Goal: Navigation & Orientation: Find specific page/section

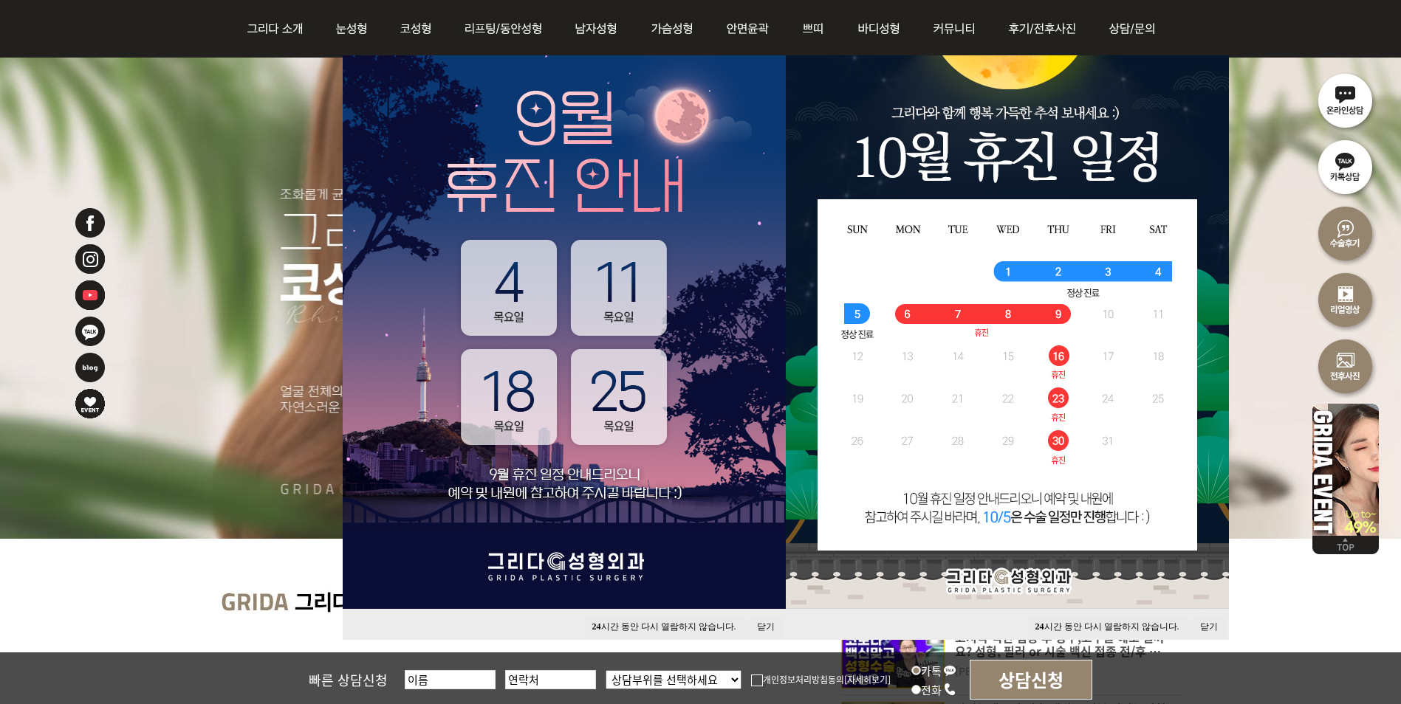
scroll to position [148, 0]
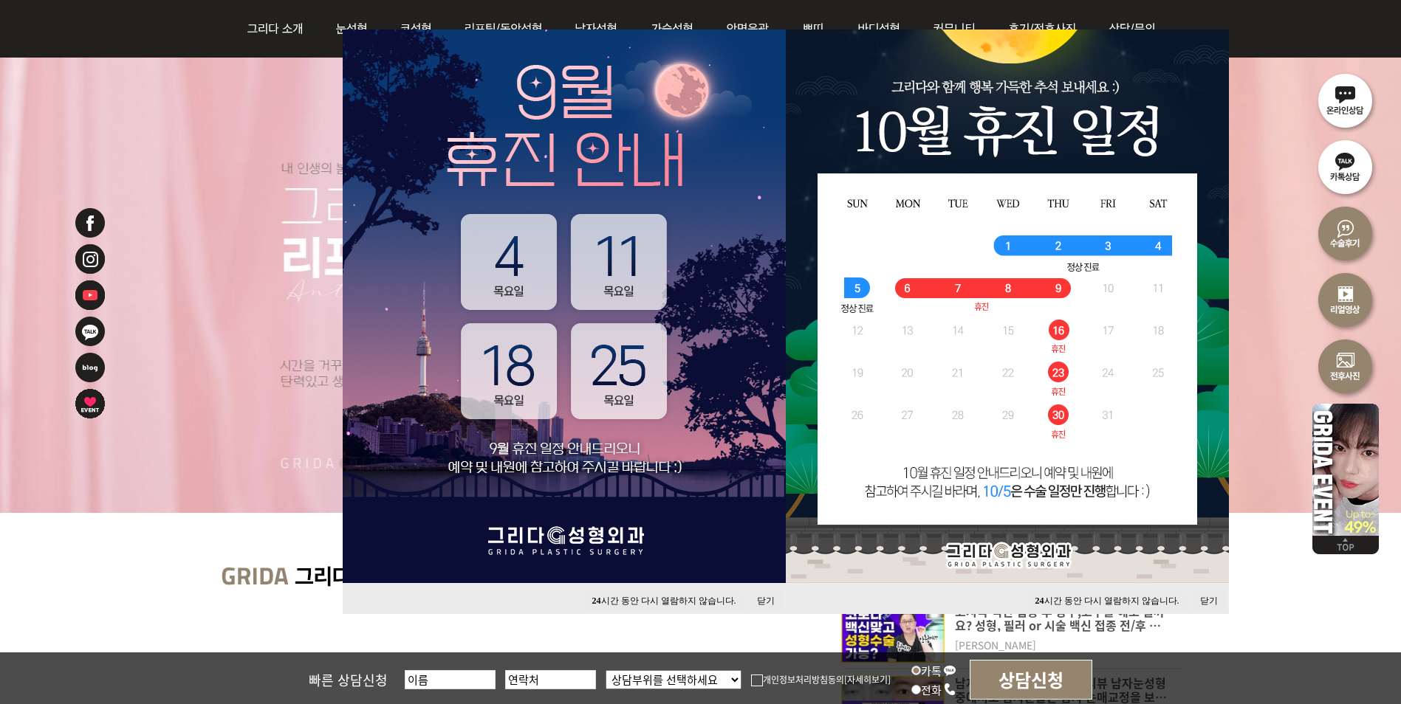
click at [1204, 601] on button "닫기" at bounding box center [1209, 601] width 32 height 20
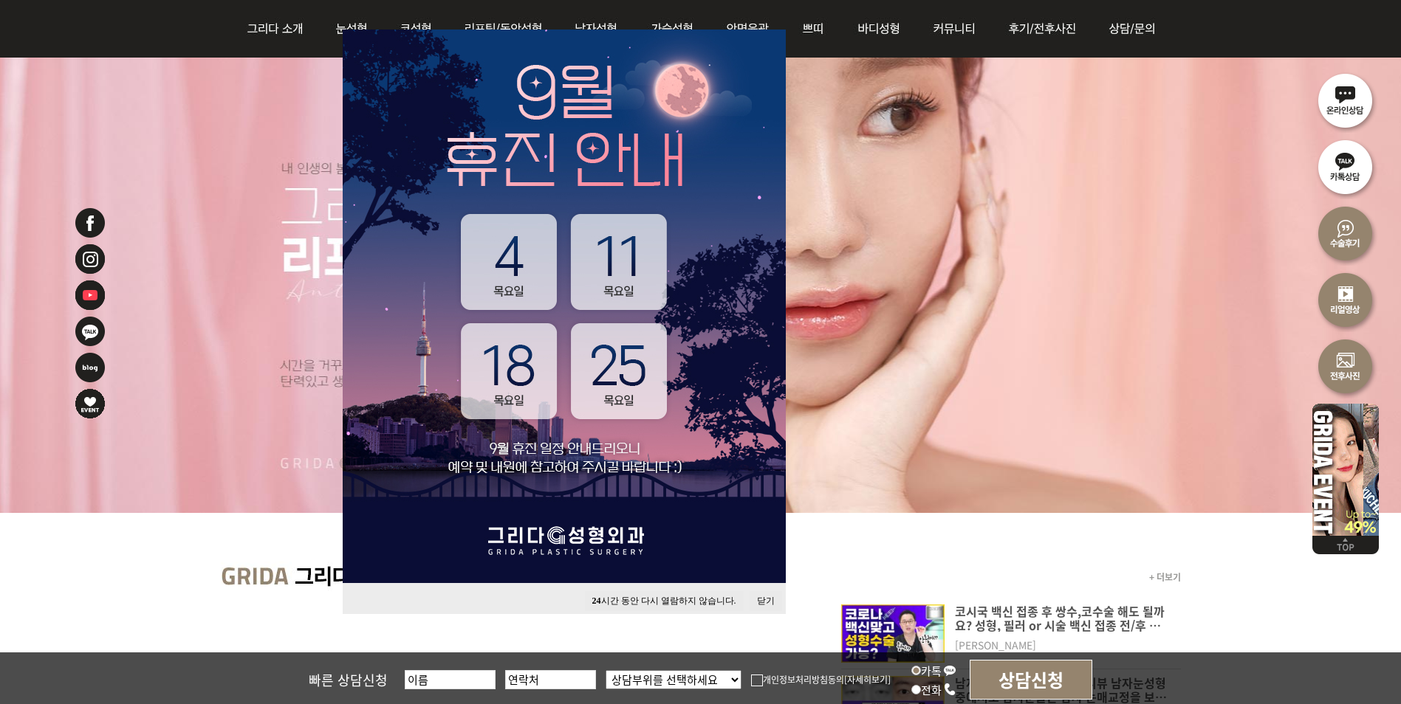
click at [761, 593] on button "닫기" at bounding box center [766, 601] width 32 height 20
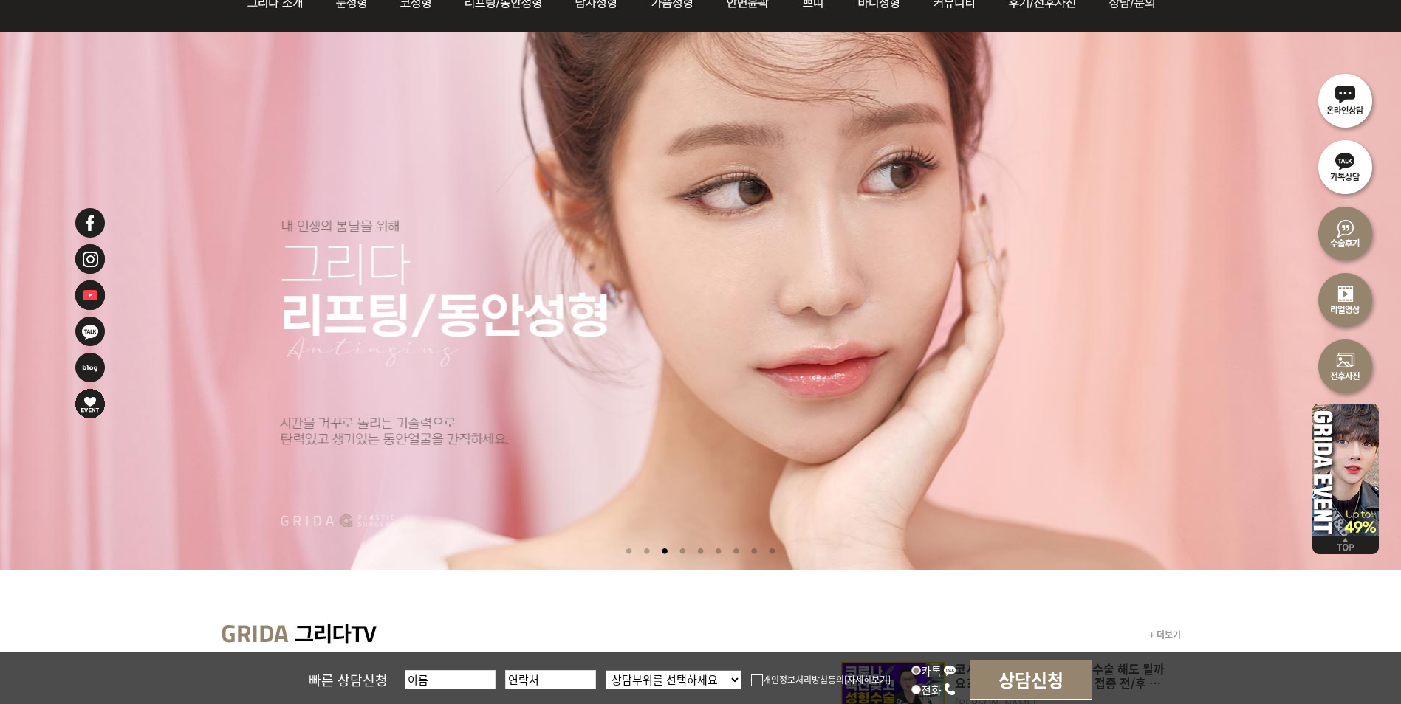
scroll to position [0, 0]
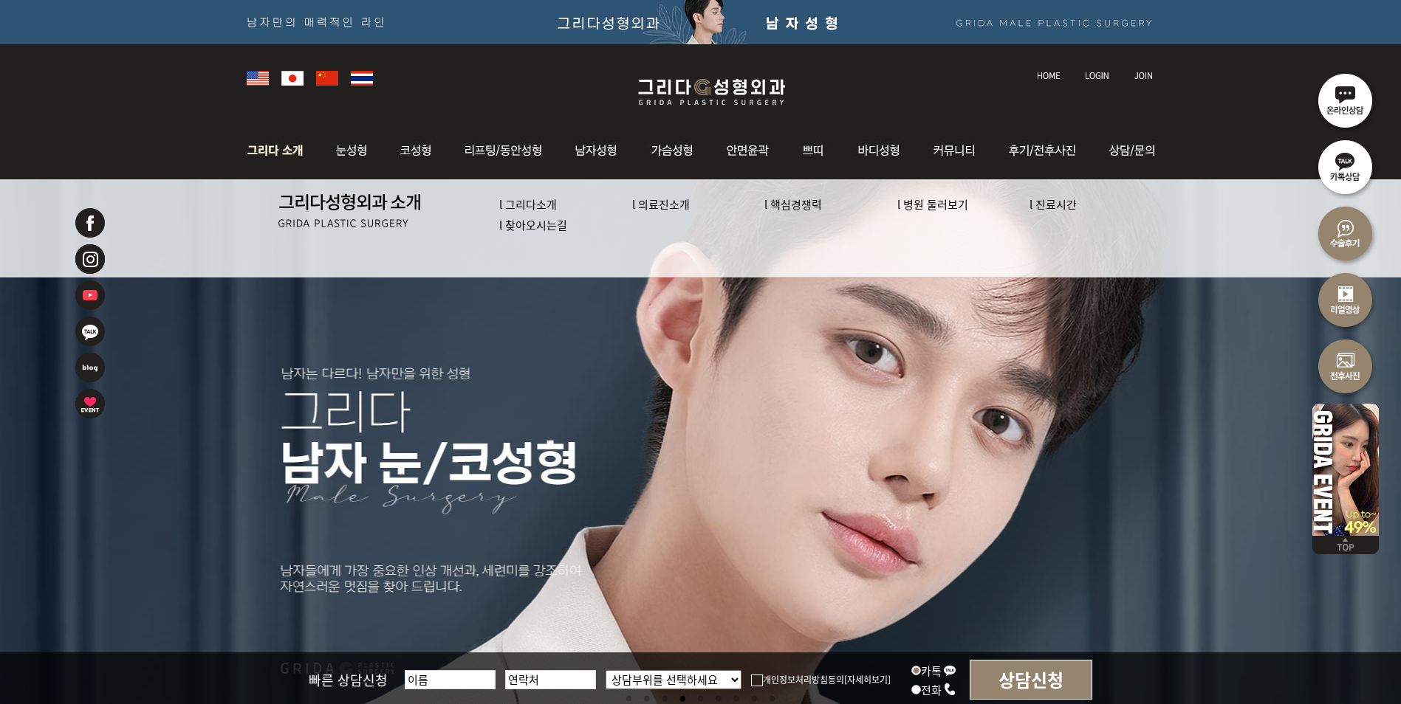
click at [644, 202] on link "l 의료진소개" at bounding box center [661, 204] width 58 height 16
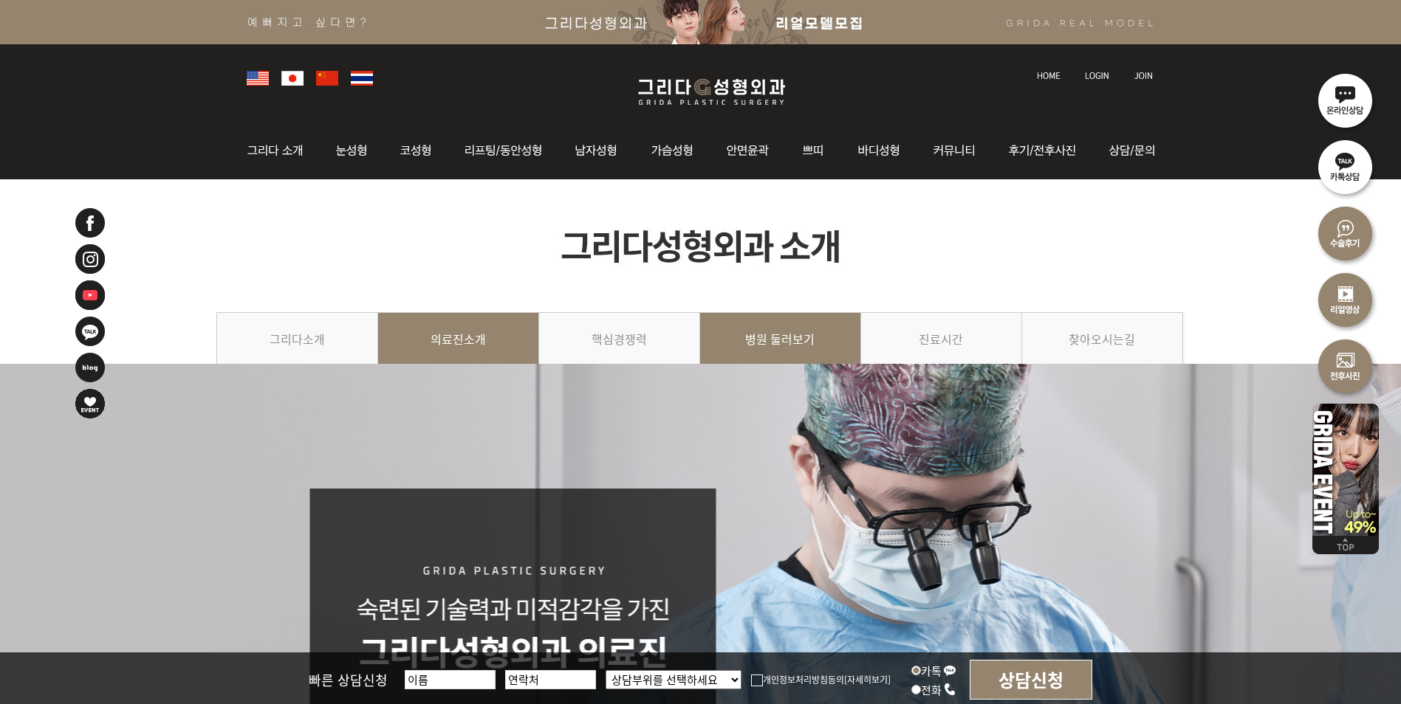
click at [753, 346] on link "병원 둘러보기" at bounding box center [780, 345] width 161 height 67
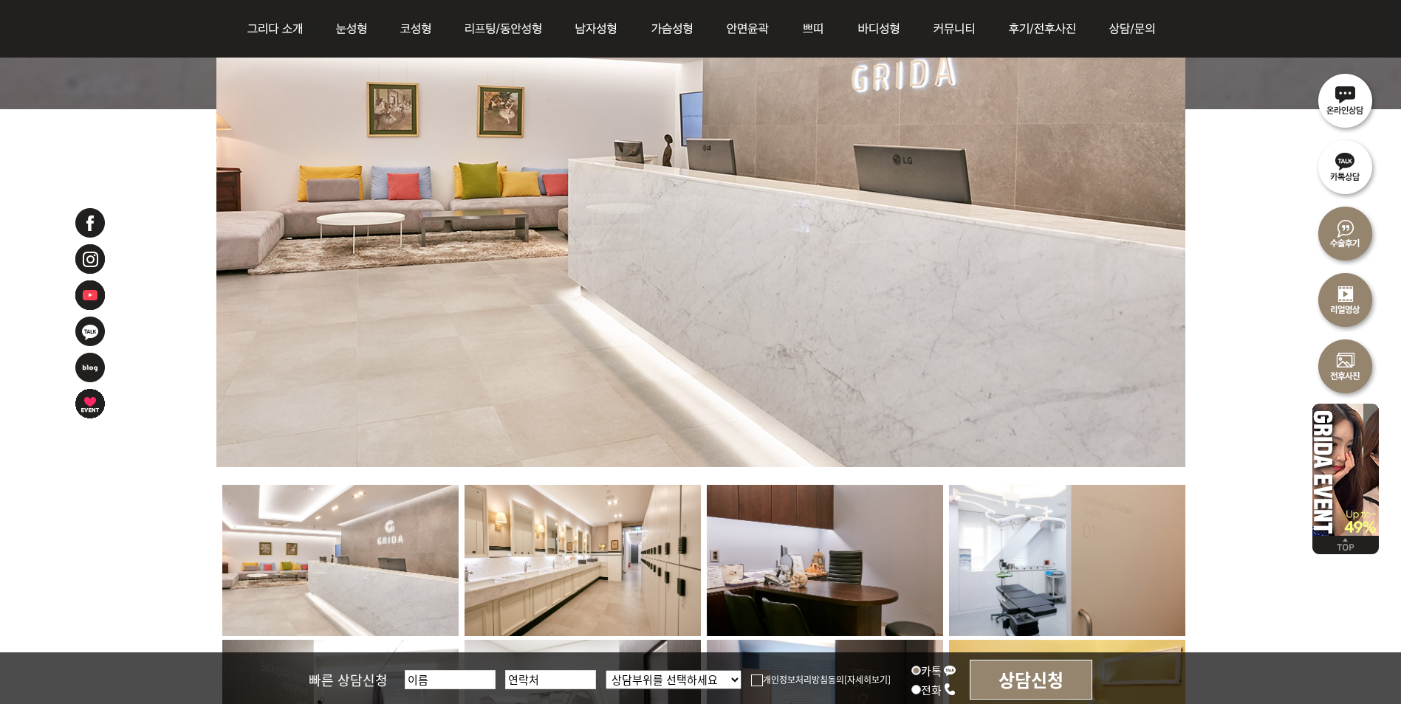
scroll to position [886, 0]
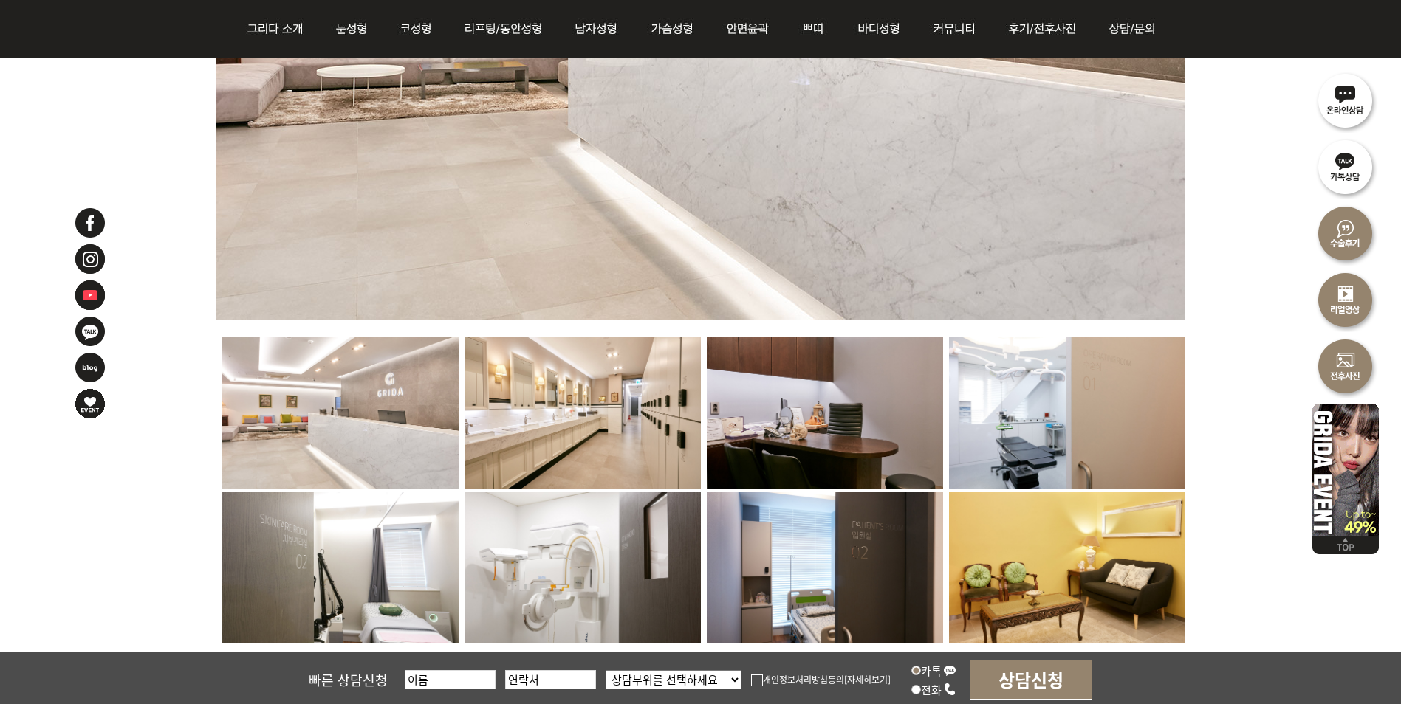
click at [386, 419] on img at bounding box center [340, 412] width 236 height 151
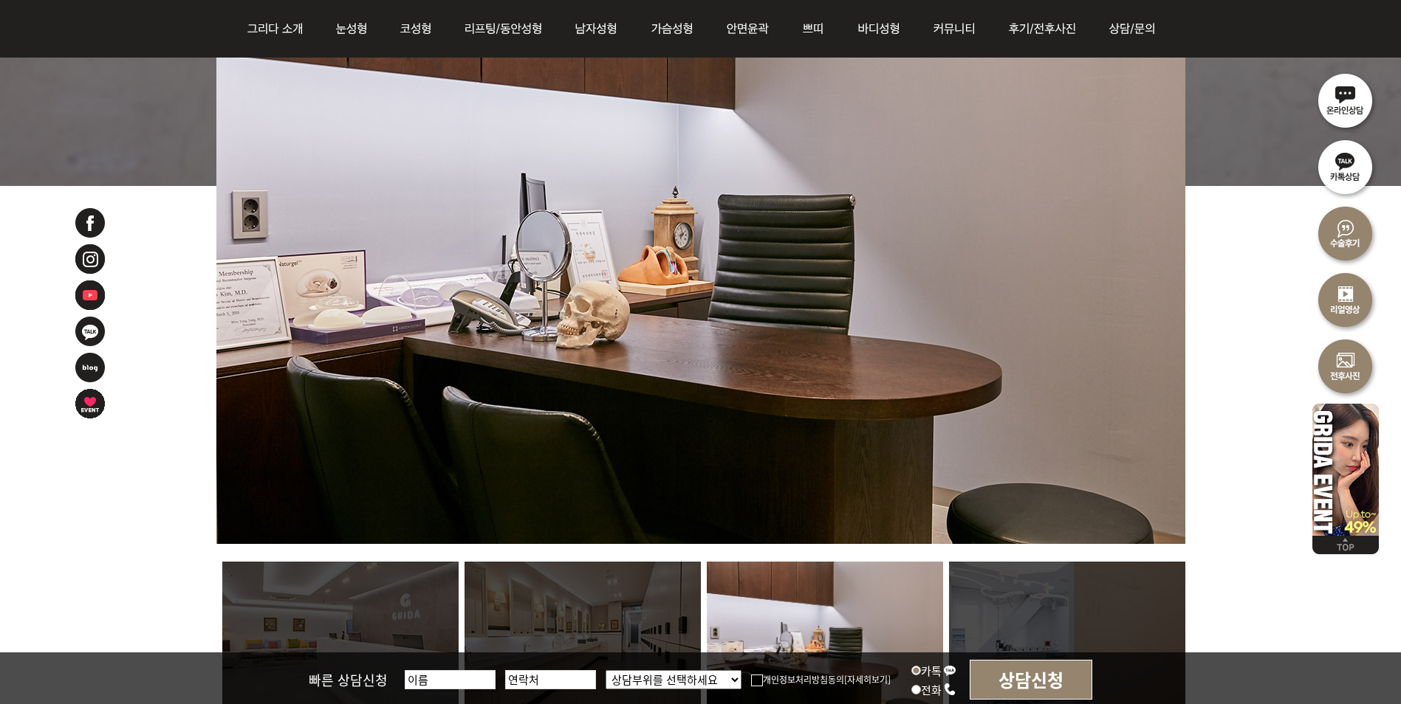
scroll to position [812, 0]
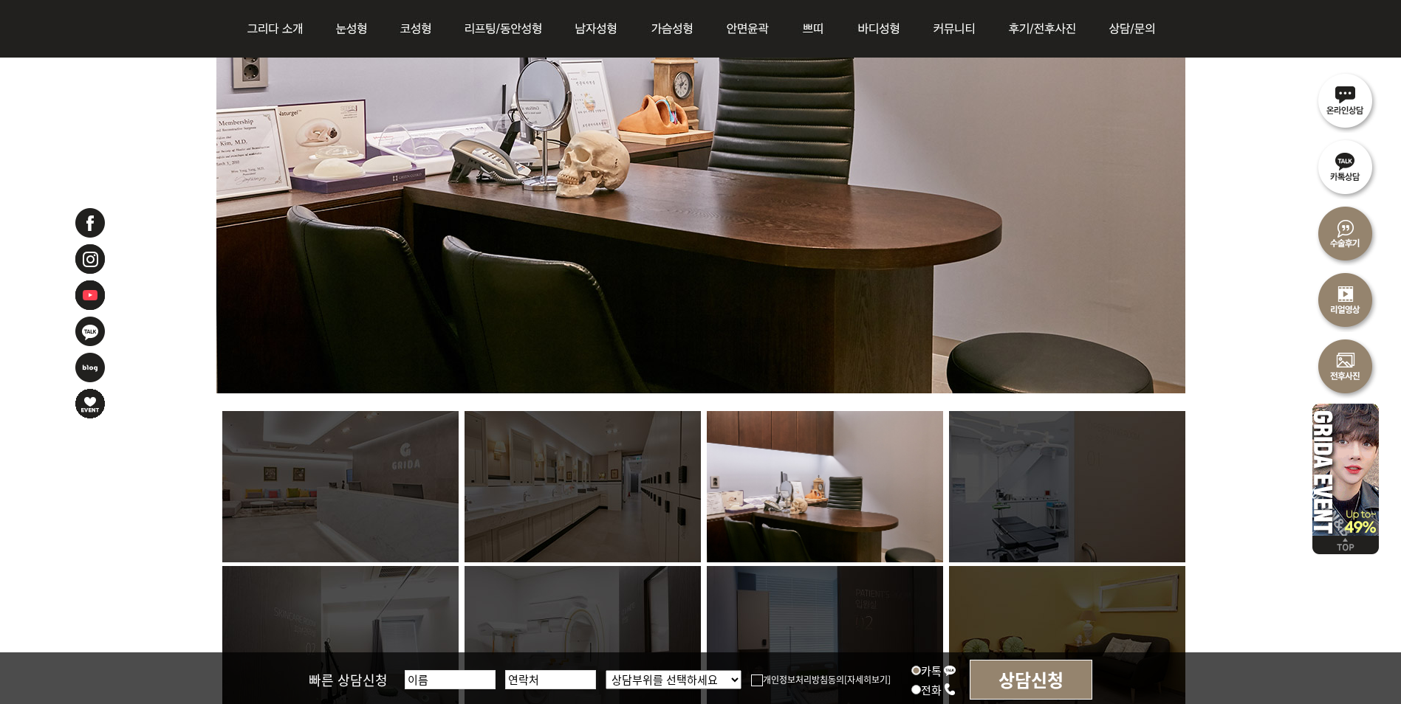
click at [577, 504] on img at bounding box center [582, 486] width 236 height 151
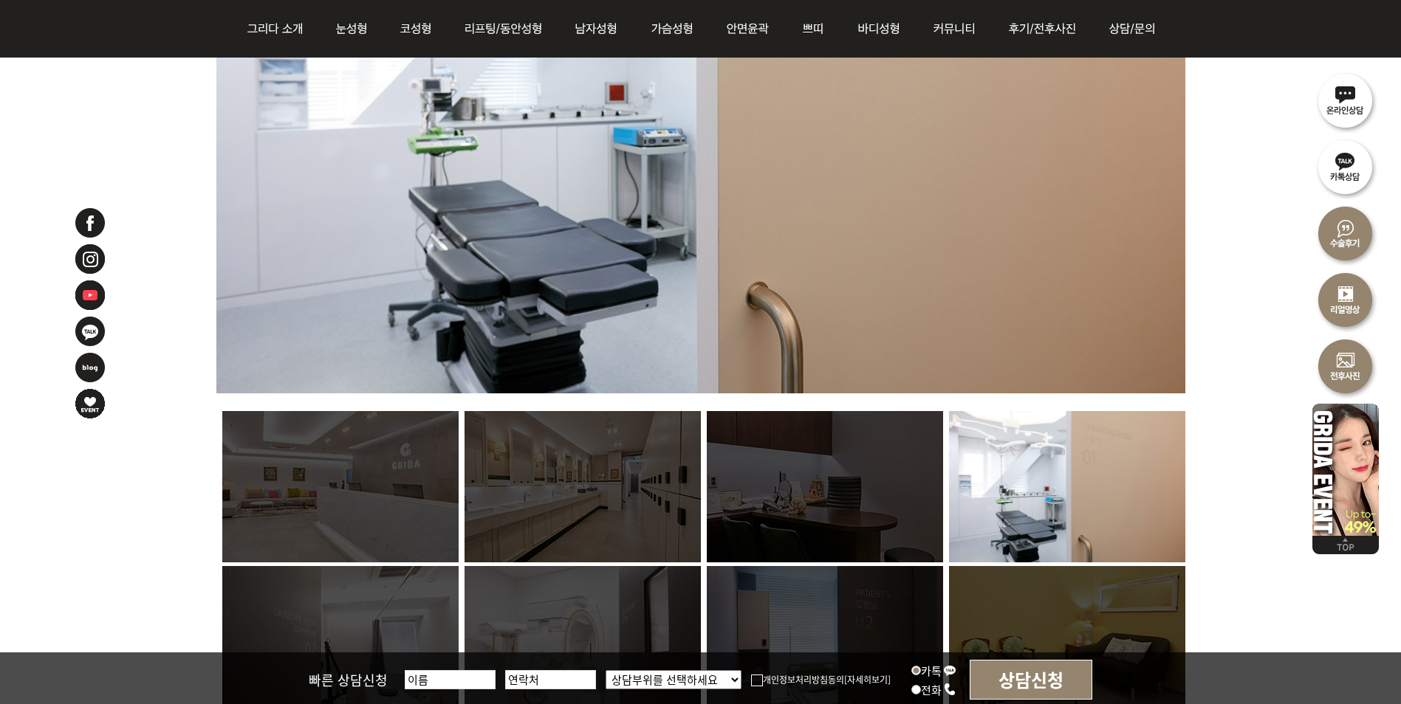
click at [576, 505] on img at bounding box center [582, 486] width 236 height 151
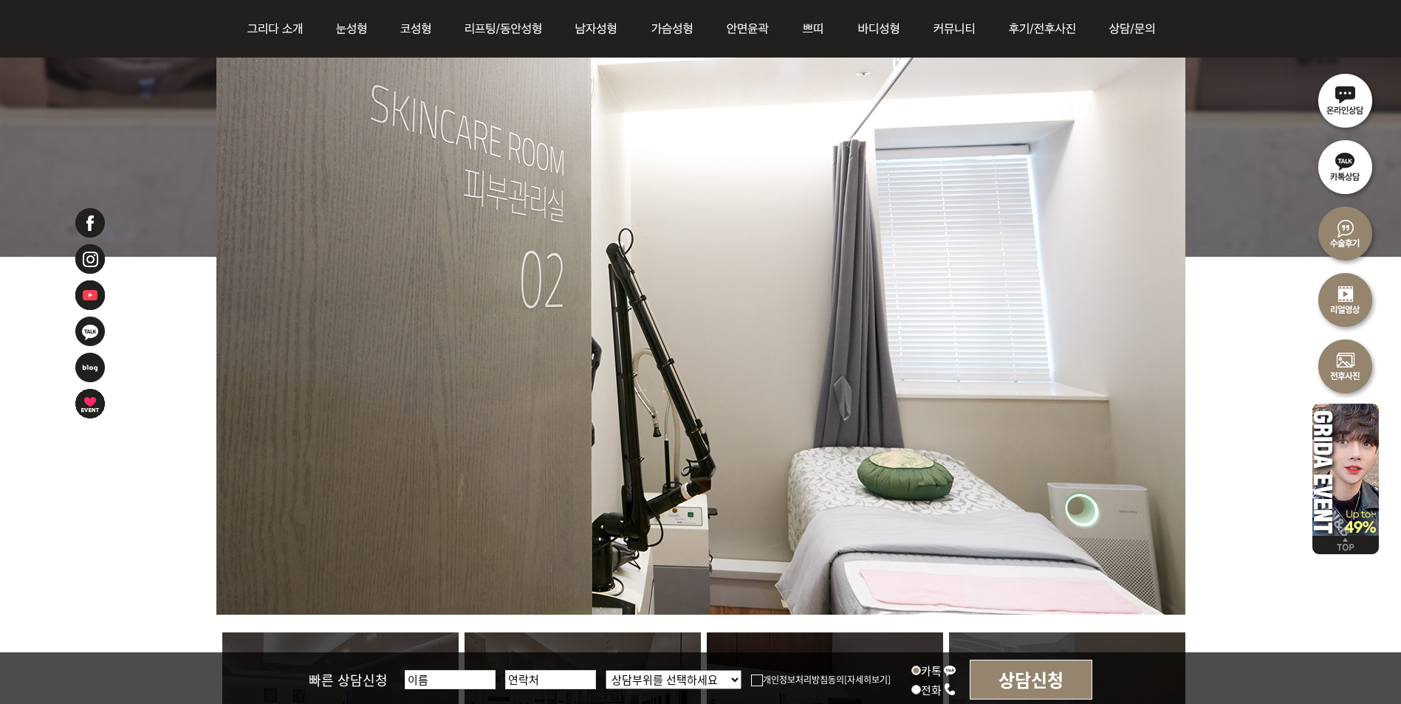
scroll to position [738, 0]
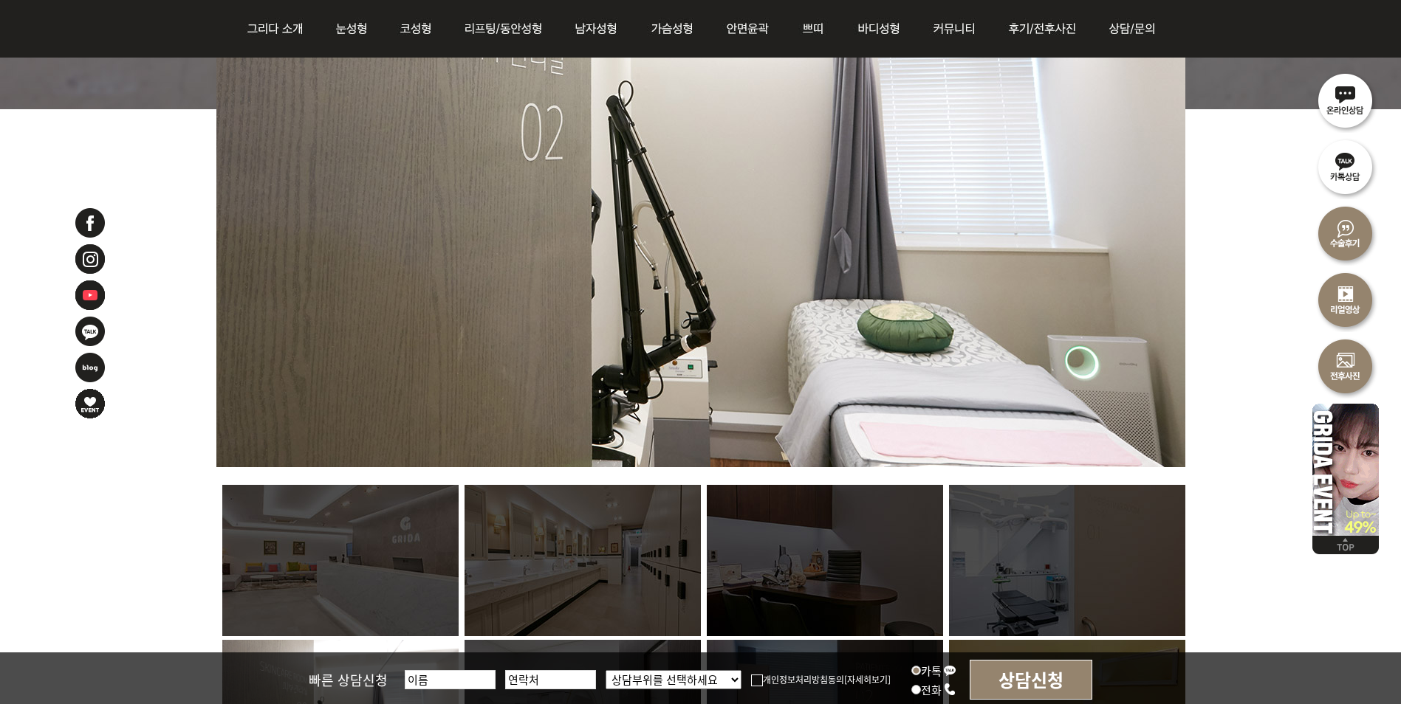
click at [588, 524] on img at bounding box center [582, 560] width 236 height 151
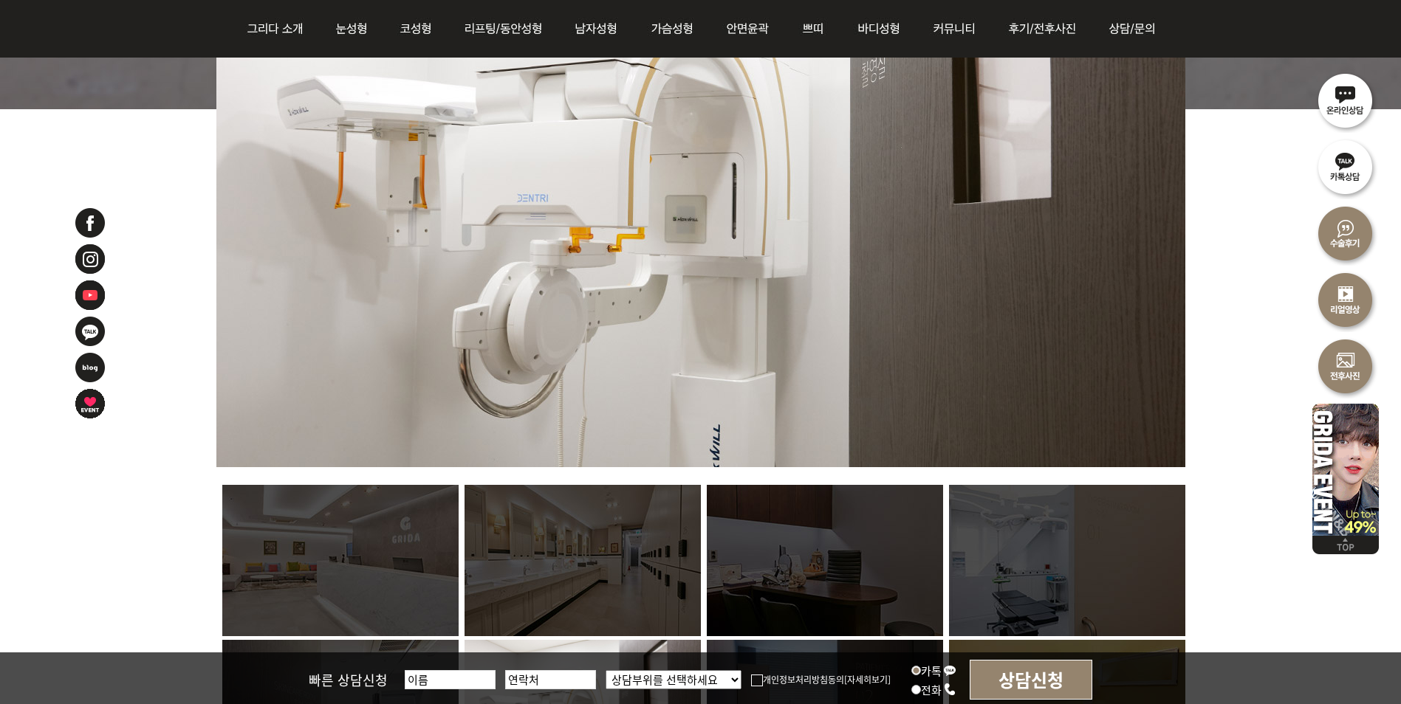
click at [552, 548] on img at bounding box center [582, 560] width 236 height 151
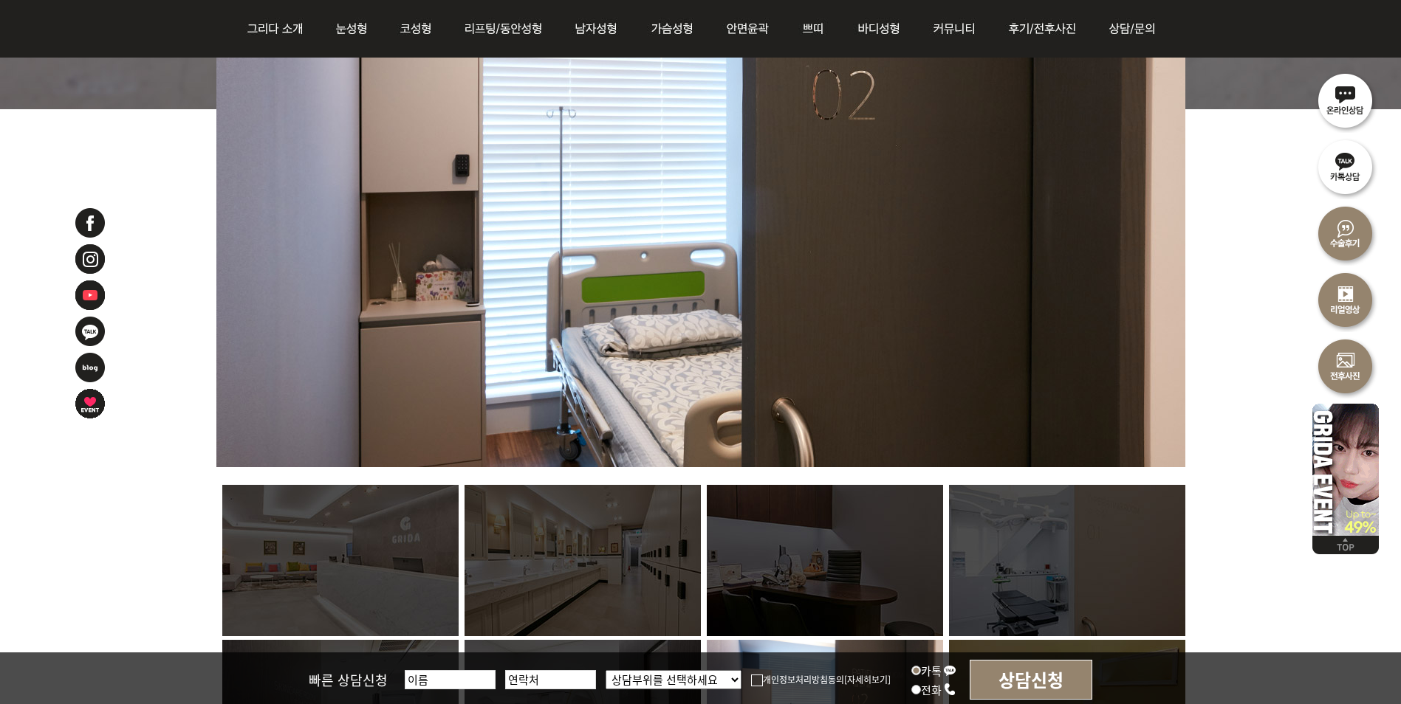
click at [552, 548] on img at bounding box center [582, 560] width 236 height 151
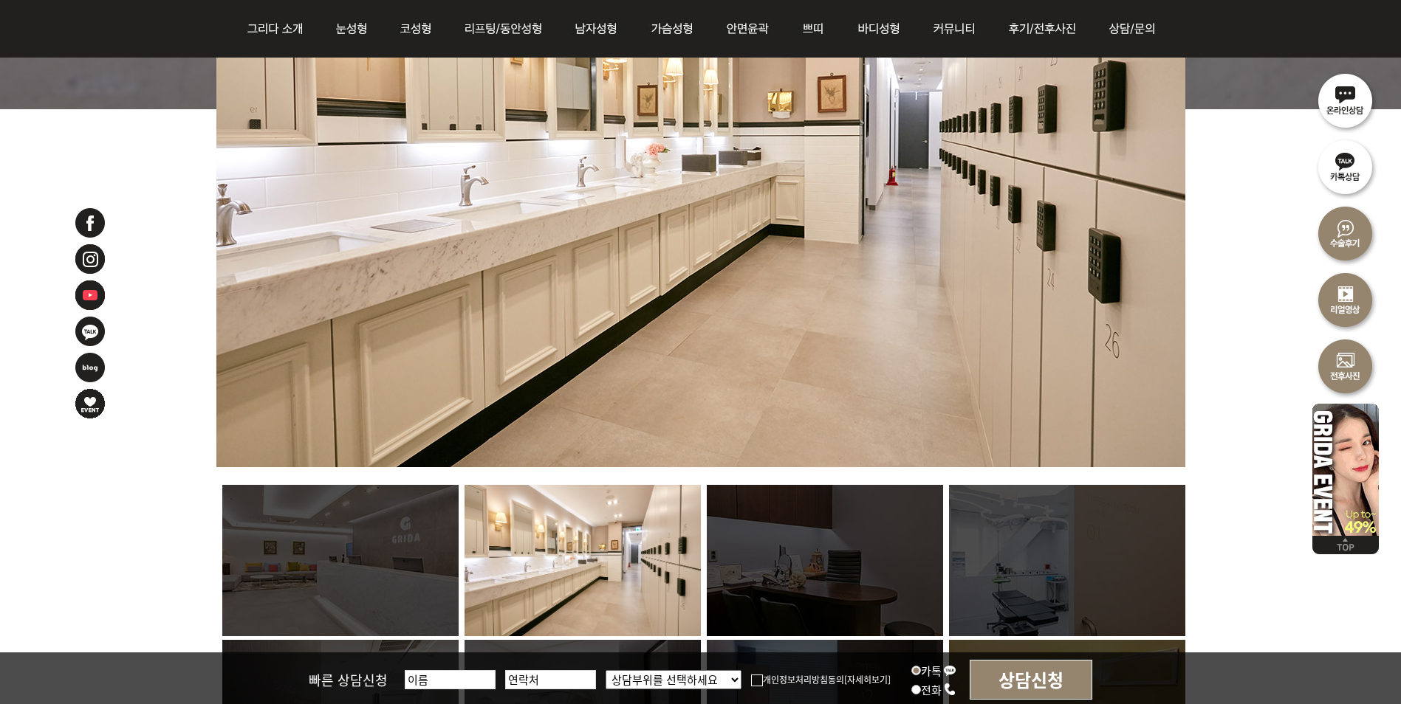
click at [556, 538] on img at bounding box center [582, 560] width 236 height 151
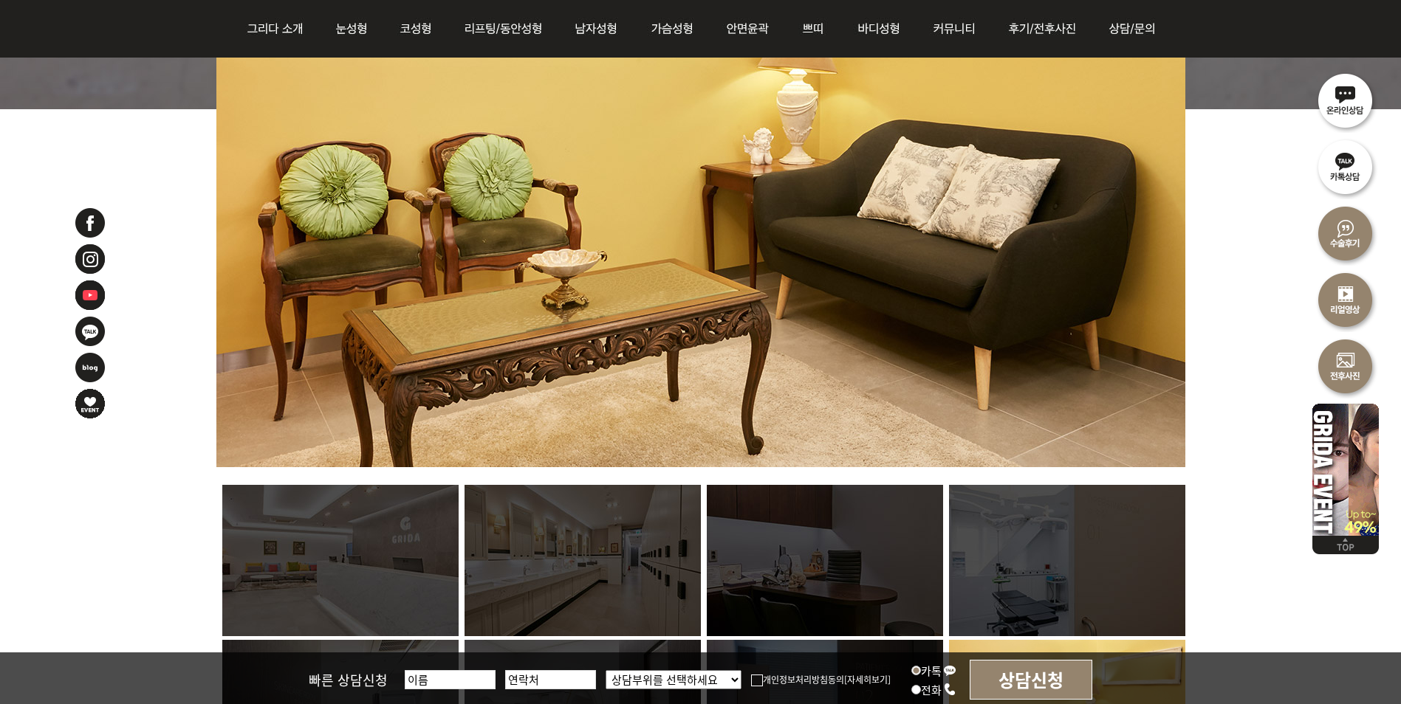
click at [556, 538] on img at bounding box center [582, 560] width 236 height 151
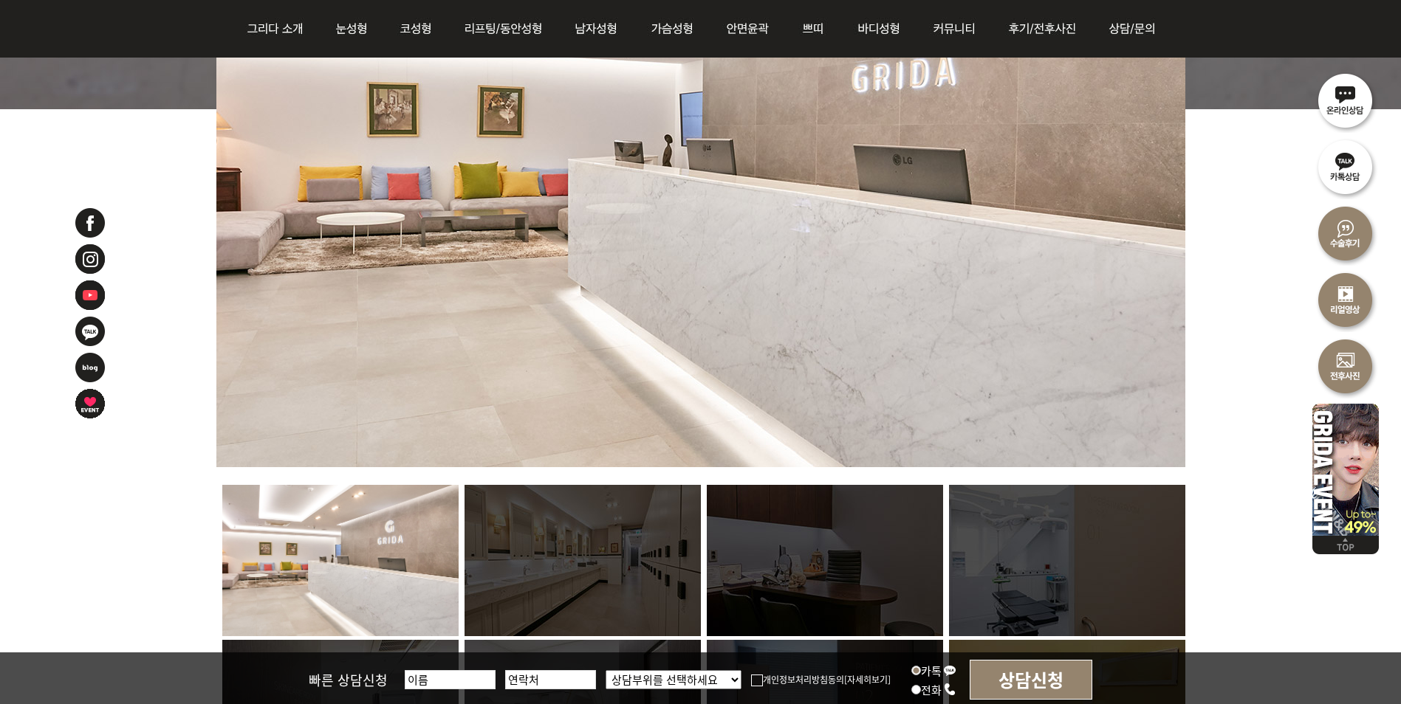
click at [556, 538] on img at bounding box center [582, 560] width 236 height 151
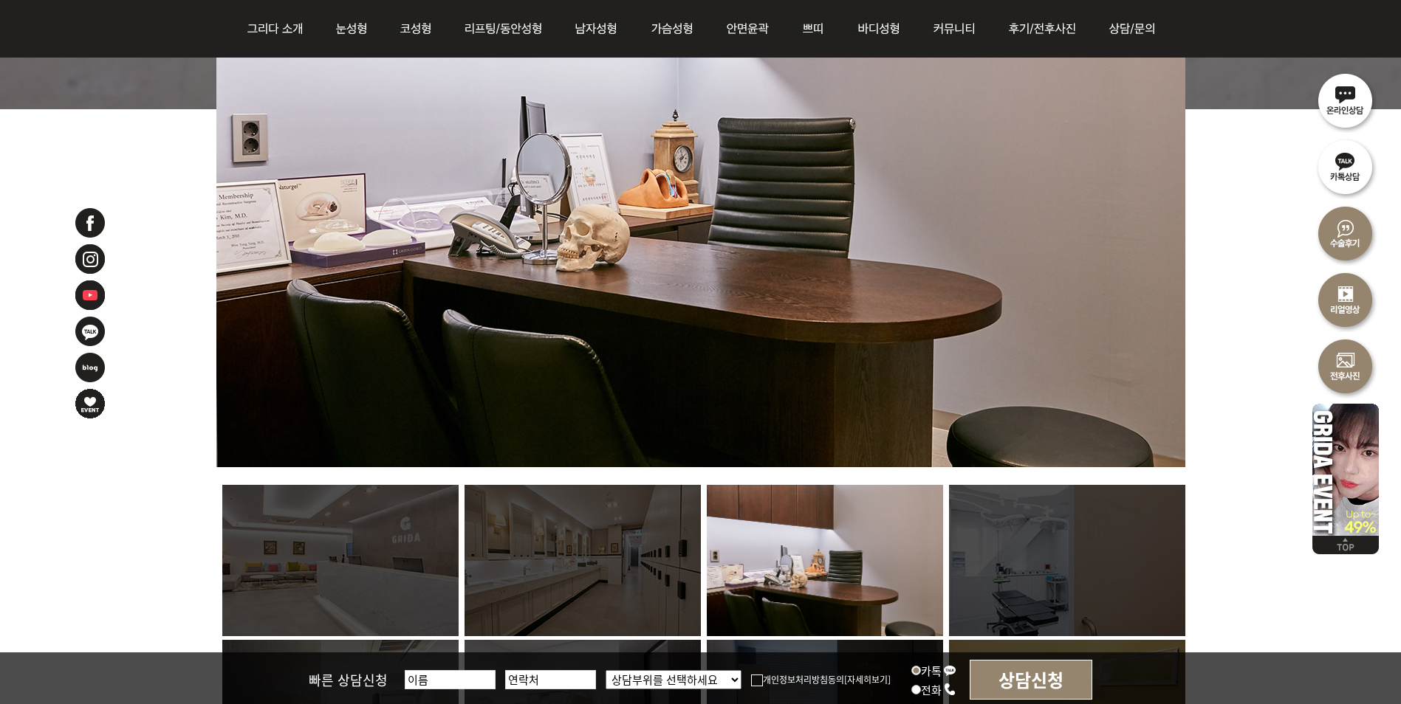
click at [789, 538] on img at bounding box center [825, 560] width 236 height 151
click at [1051, 535] on img at bounding box center [1067, 560] width 236 height 151
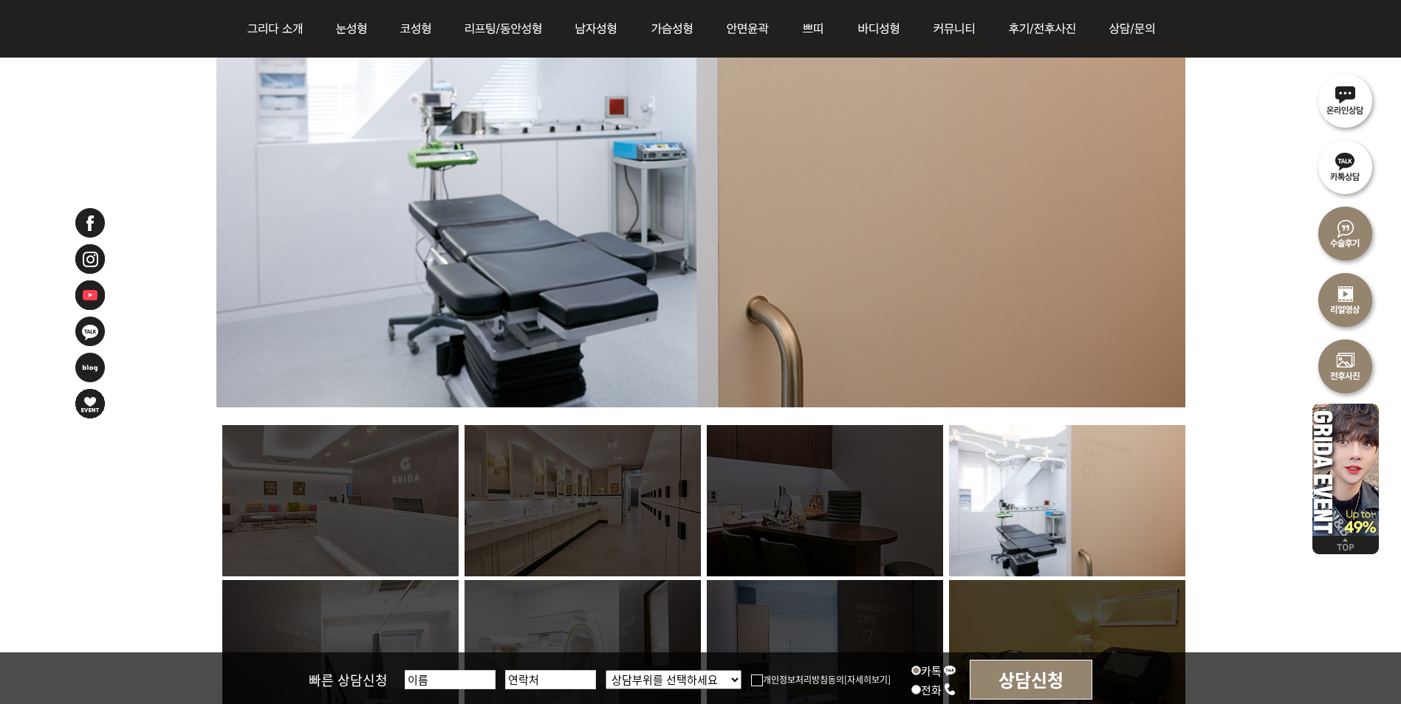
scroll to position [960, 0]
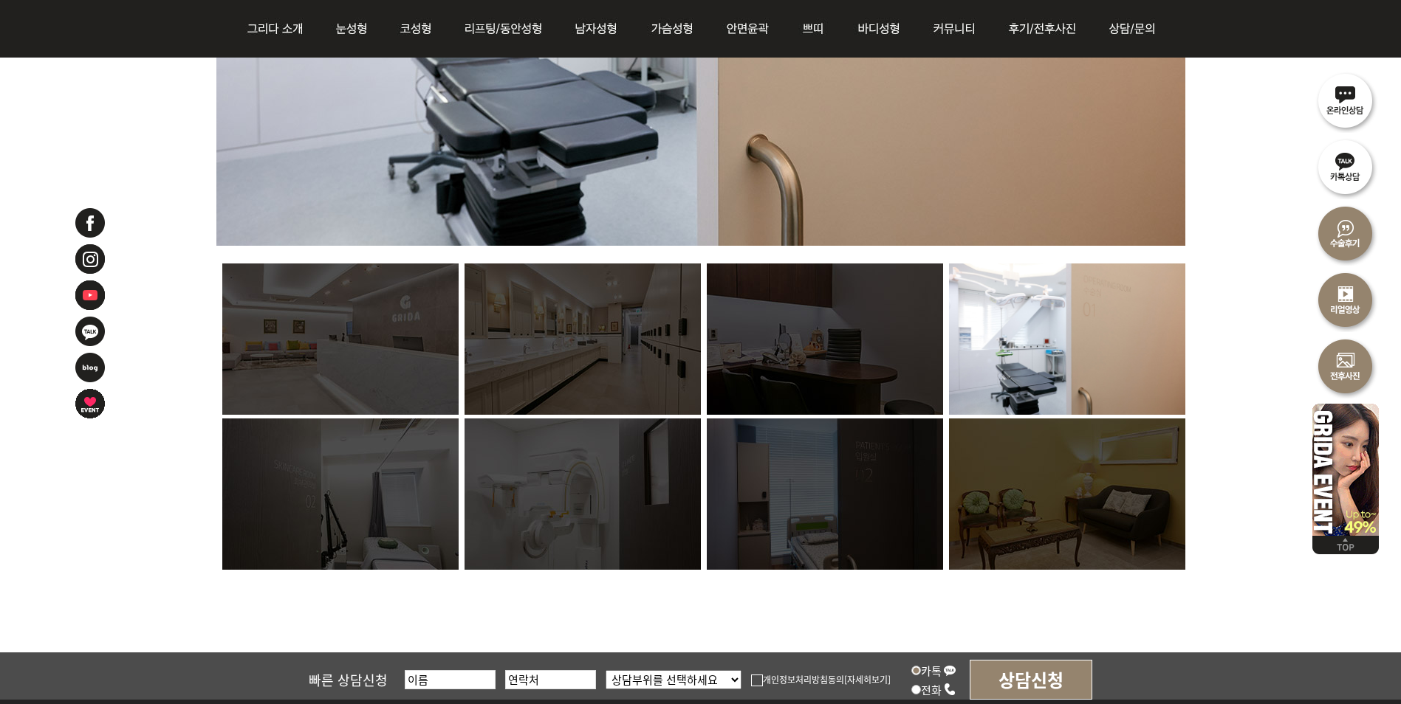
click at [349, 513] on img at bounding box center [340, 494] width 236 height 151
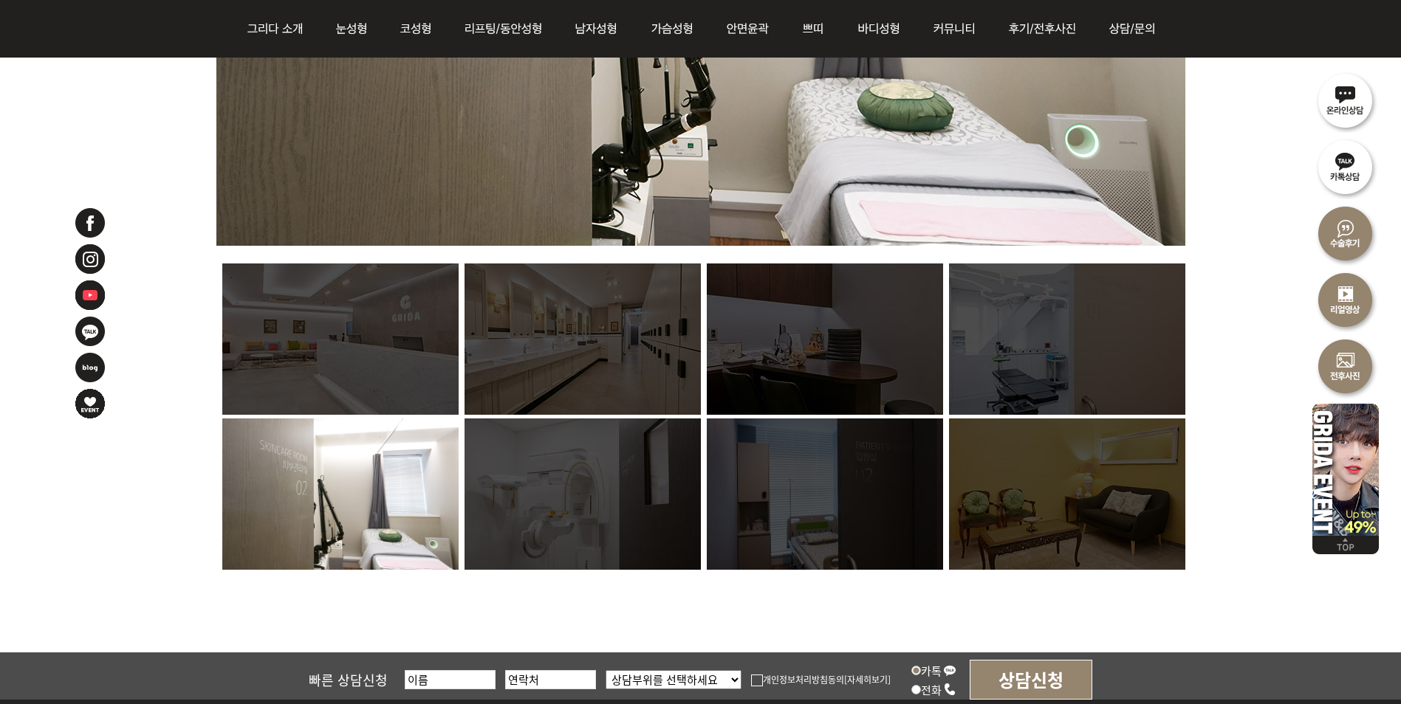
click at [547, 513] on img at bounding box center [582, 494] width 236 height 151
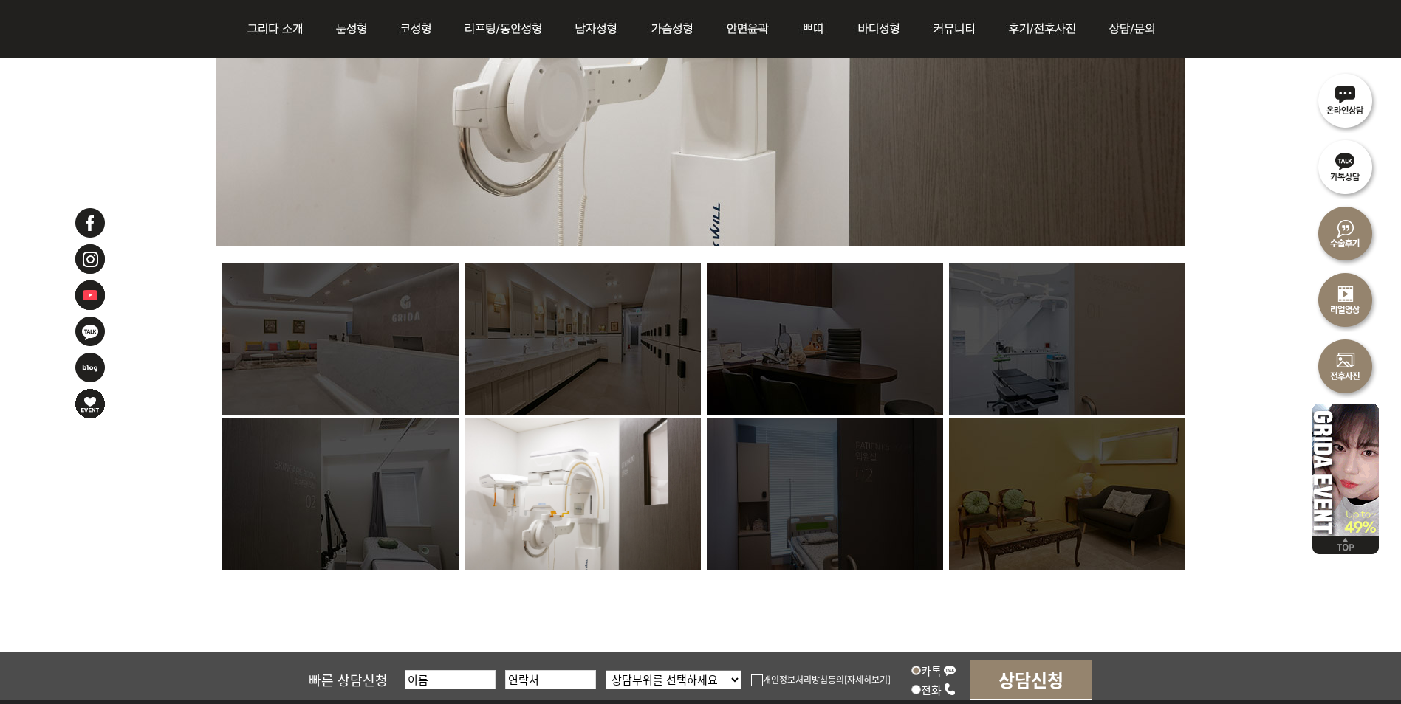
click at [729, 500] on img at bounding box center [825, 494] width 236 height 151
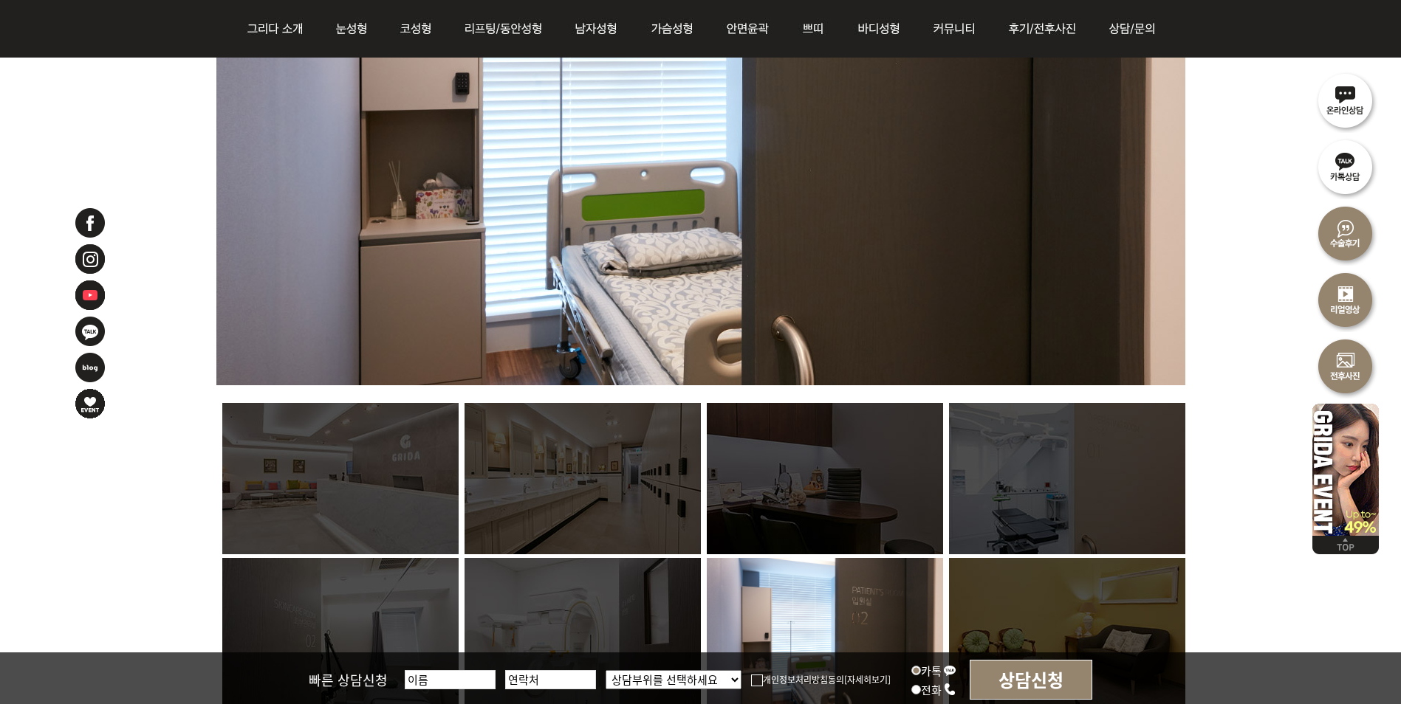
scroll to position [812, 0]
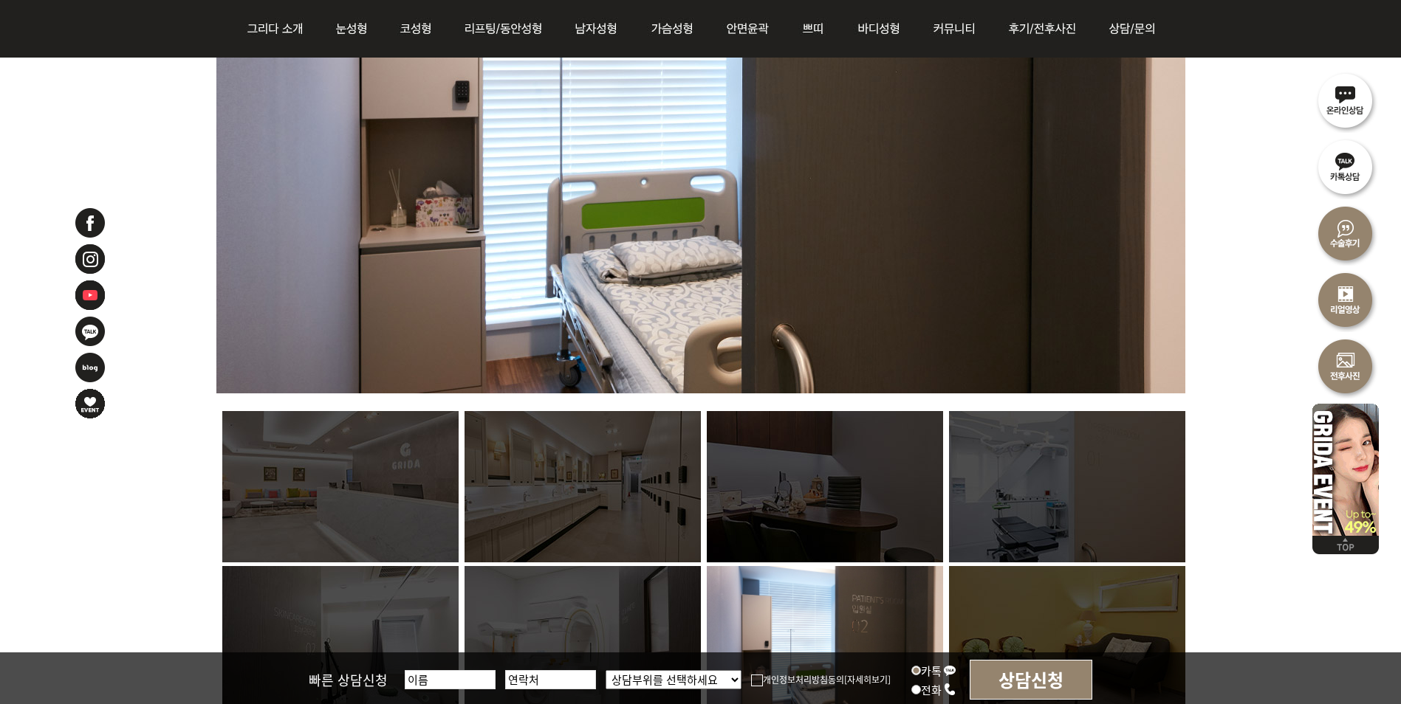
click at [1057, 589] on img at bounding box center [1067, 641] width 236 height 151
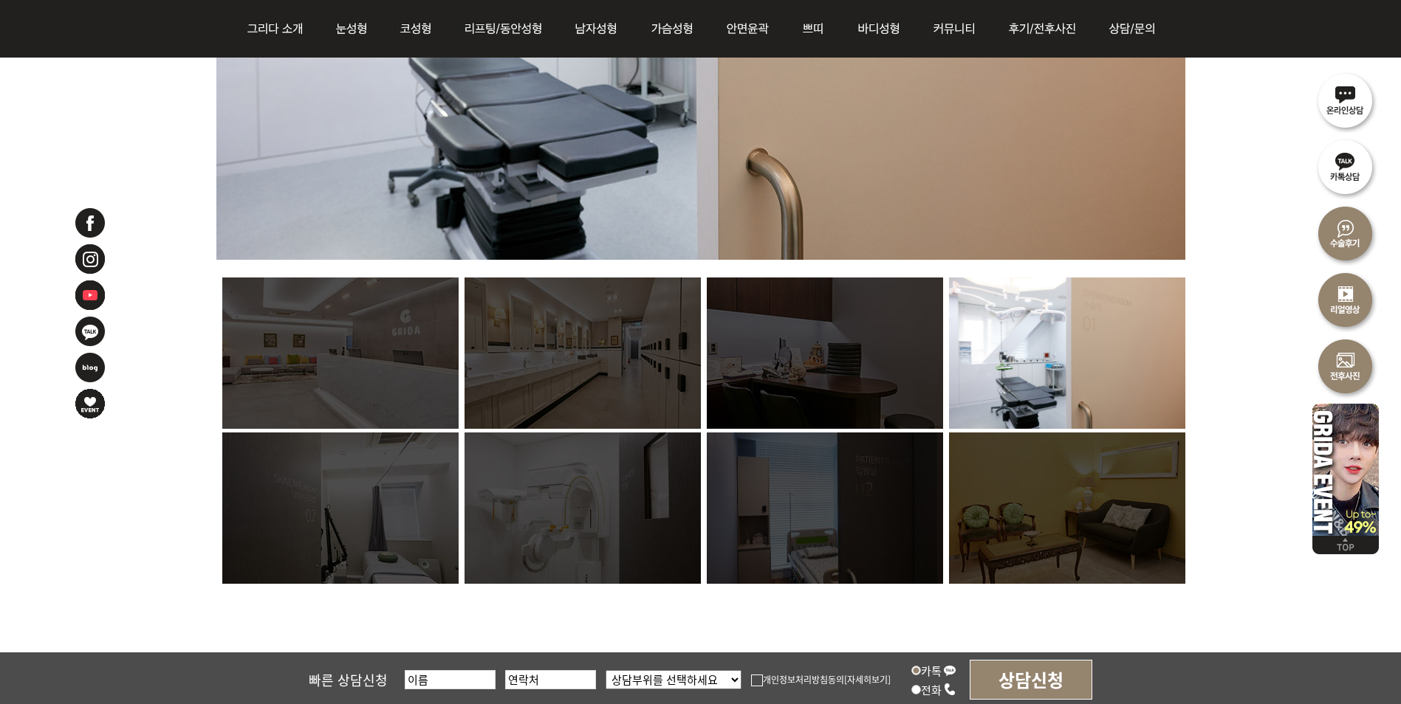
scroll to position [960, 0]
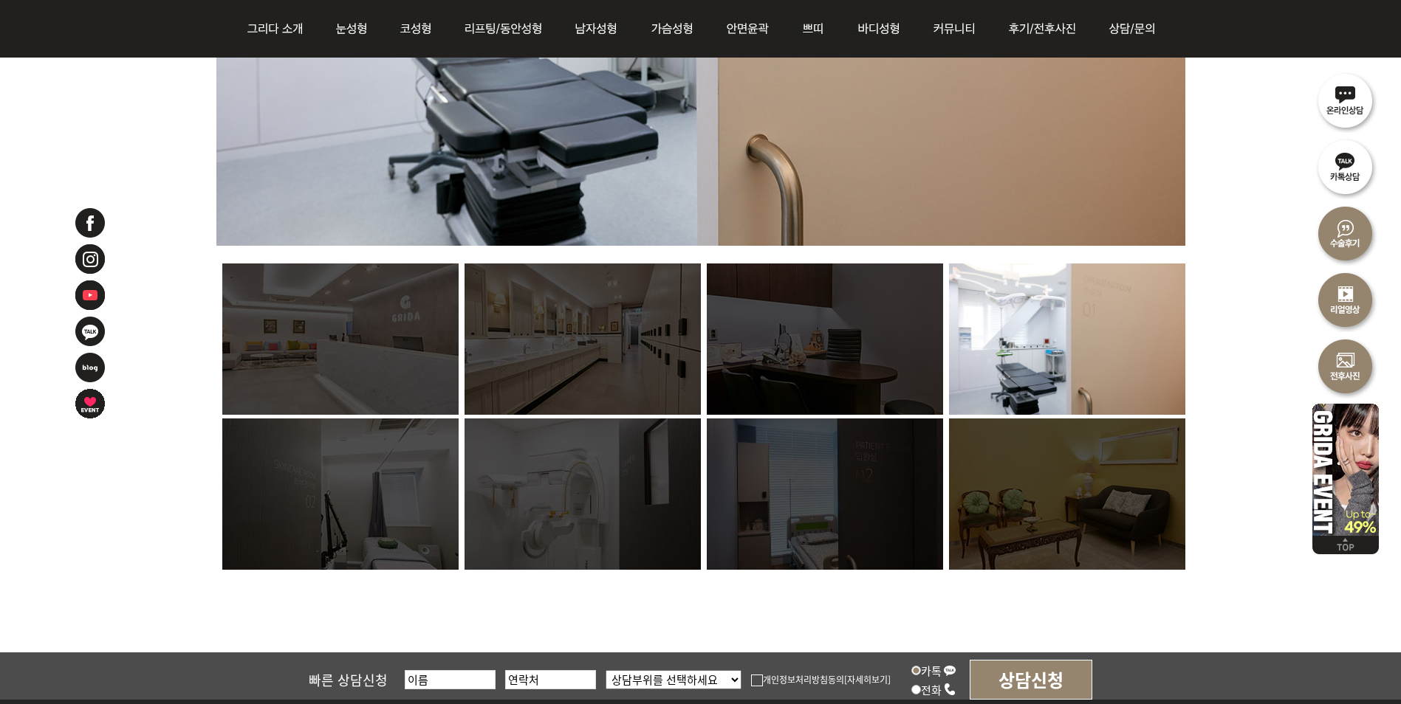
click at [363, 354] on img at bounding box center [340, 339] width 236 height 151
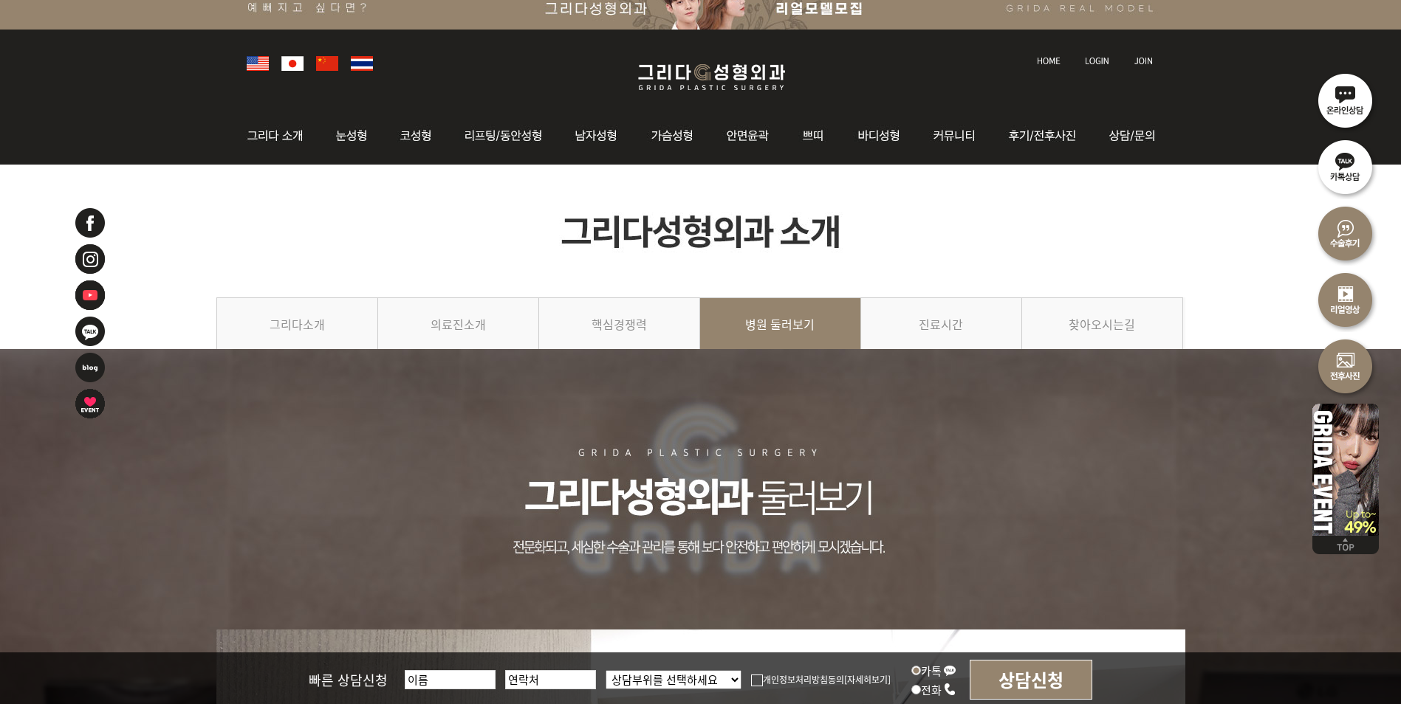
scroll to position [0, 0]
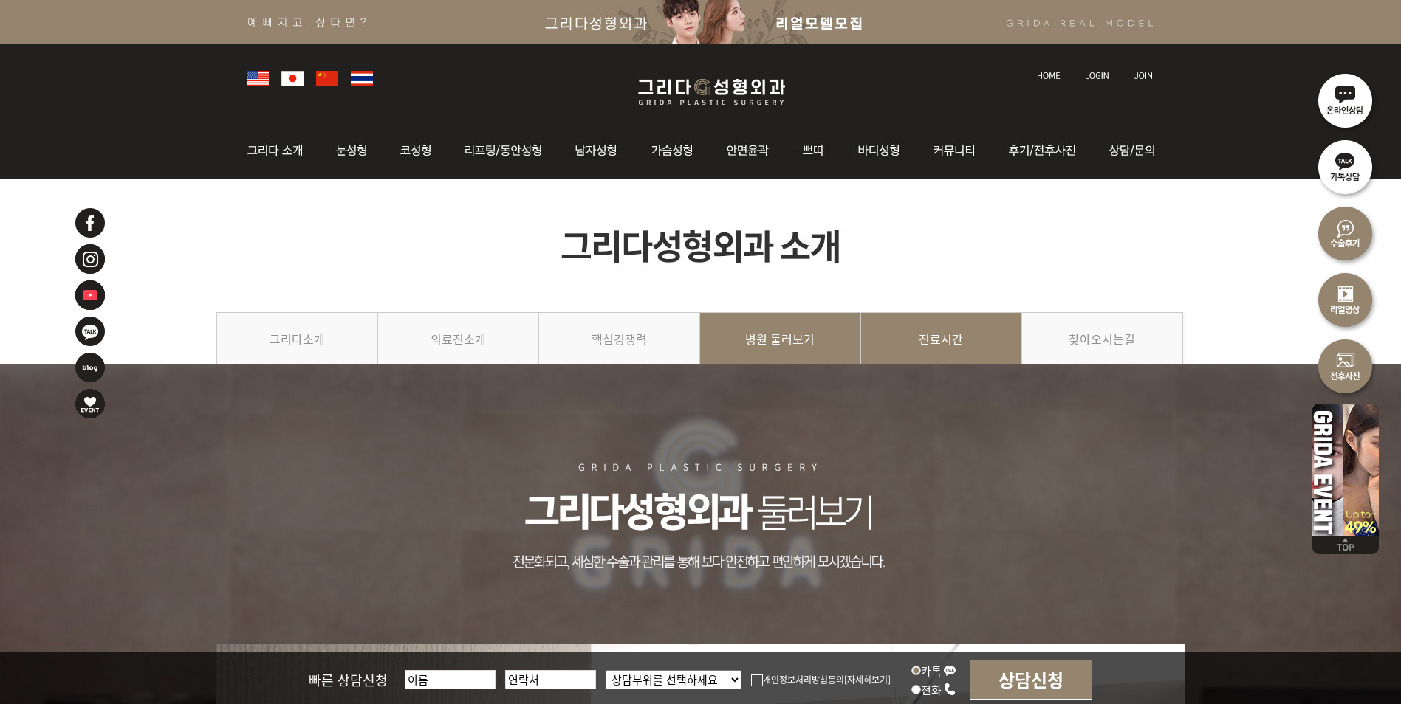
click at [939, 344] on link "진료시간" at bounding box center [941, 345] width 161 height 67
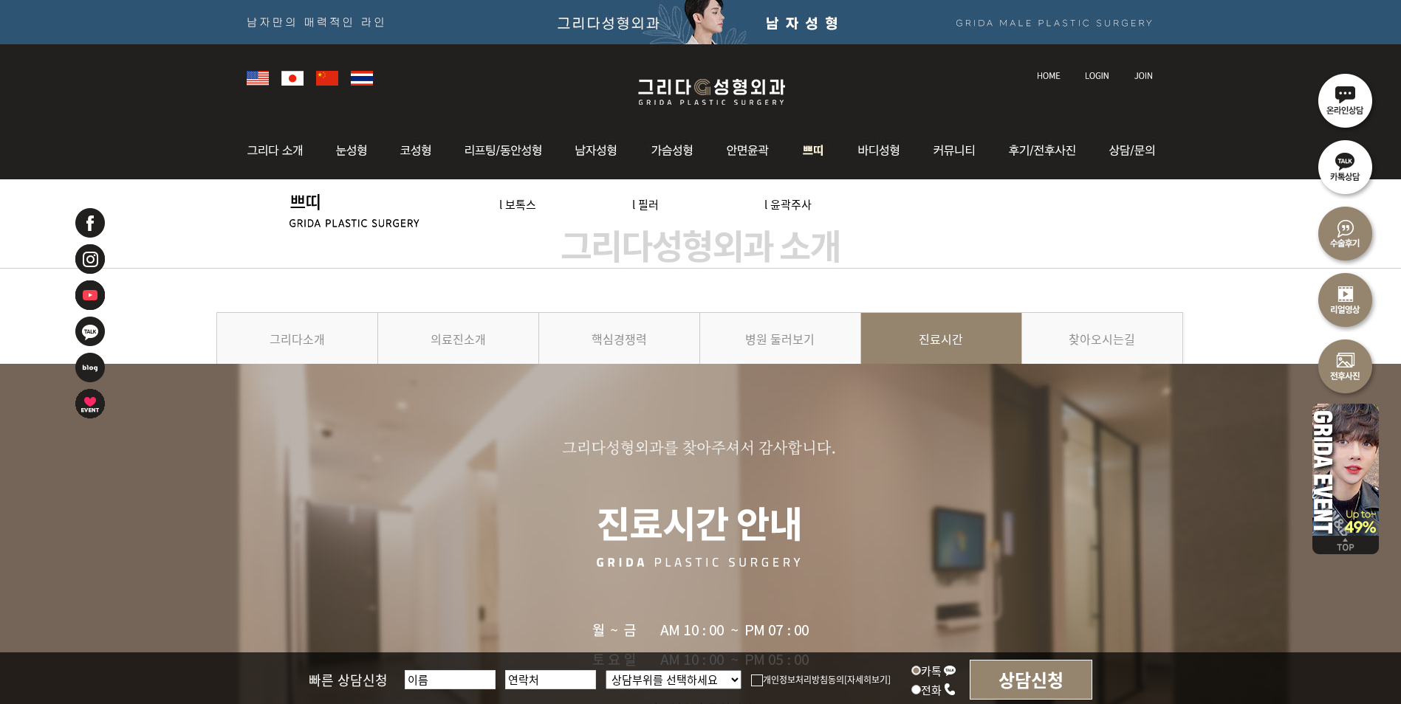
click at [812, 164] on img at bounding box center [813, 151] width 55 height 58
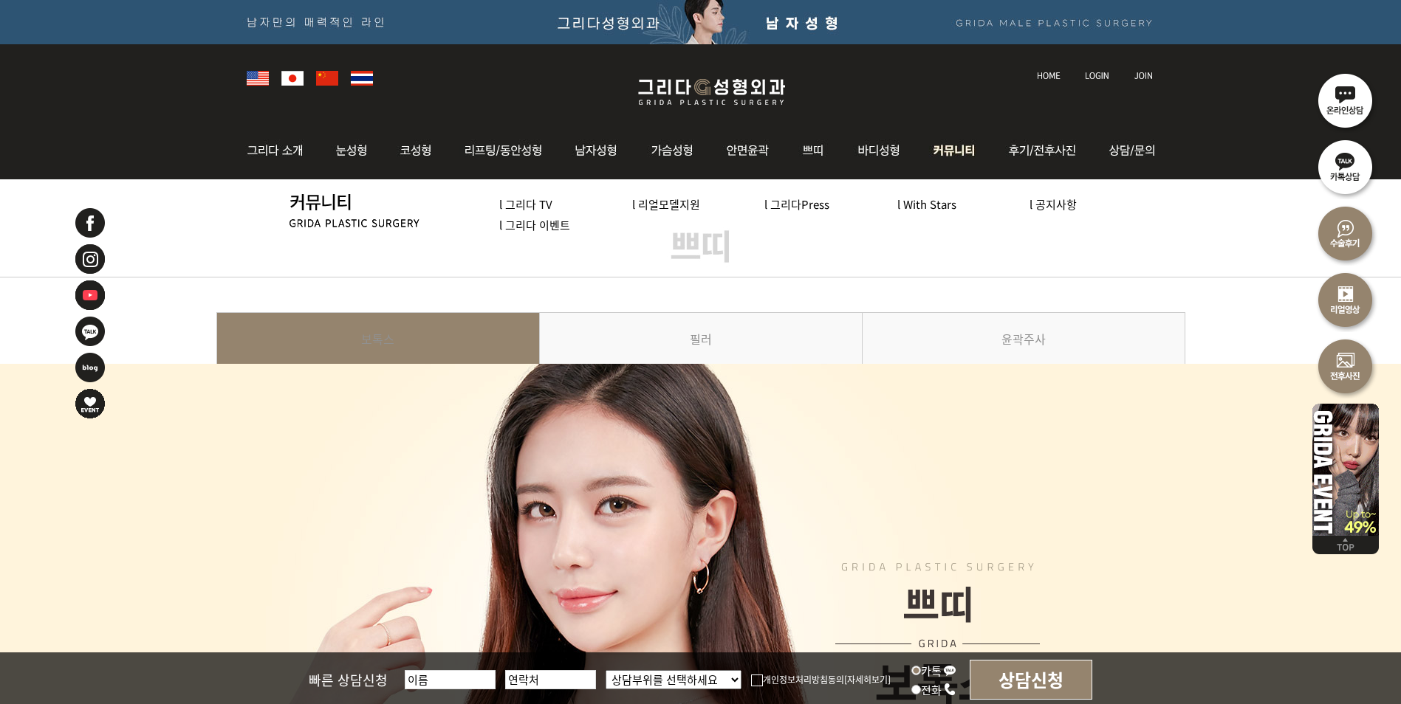
click at [959, 154] on img at bounding box center [955, 151] width 76 height 58
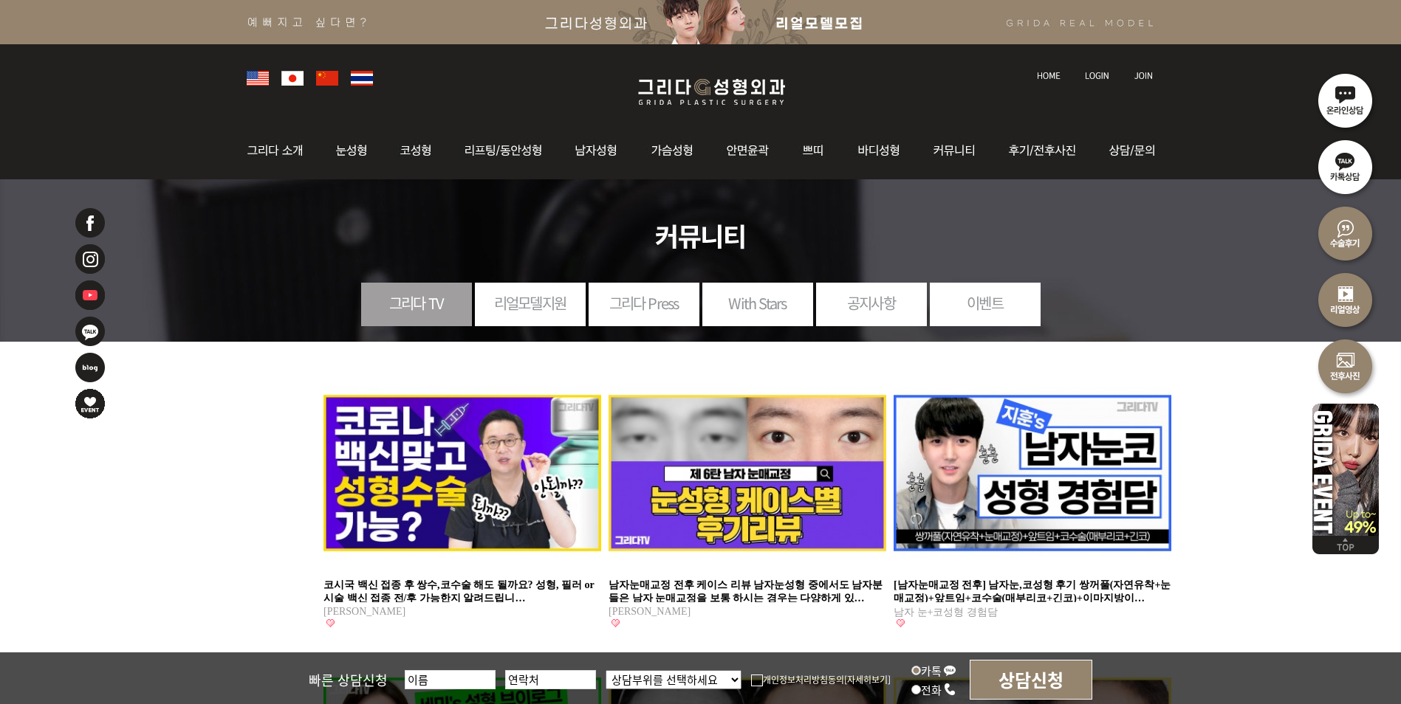
click at [980, 302] on link "이벤트" at bounding box center [985, 303] width 111 height 41
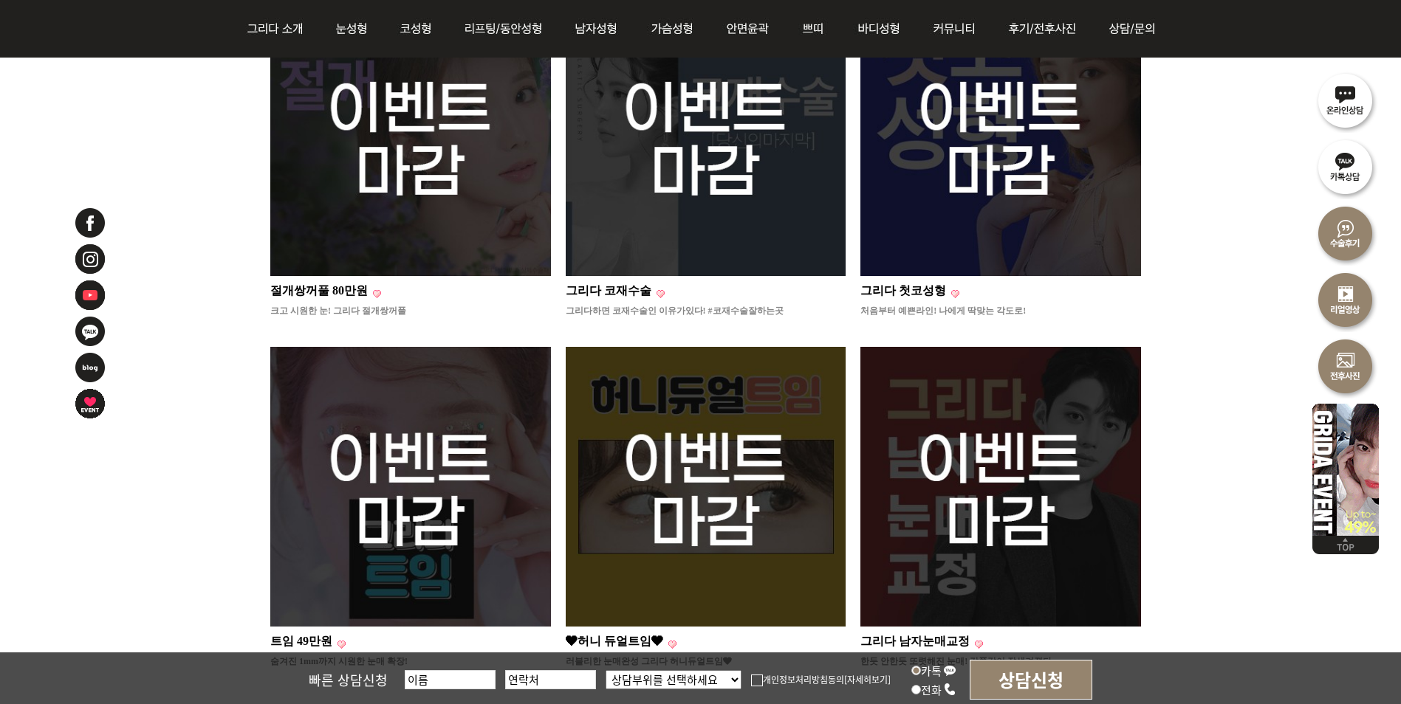
scroll to position [1181, 0]
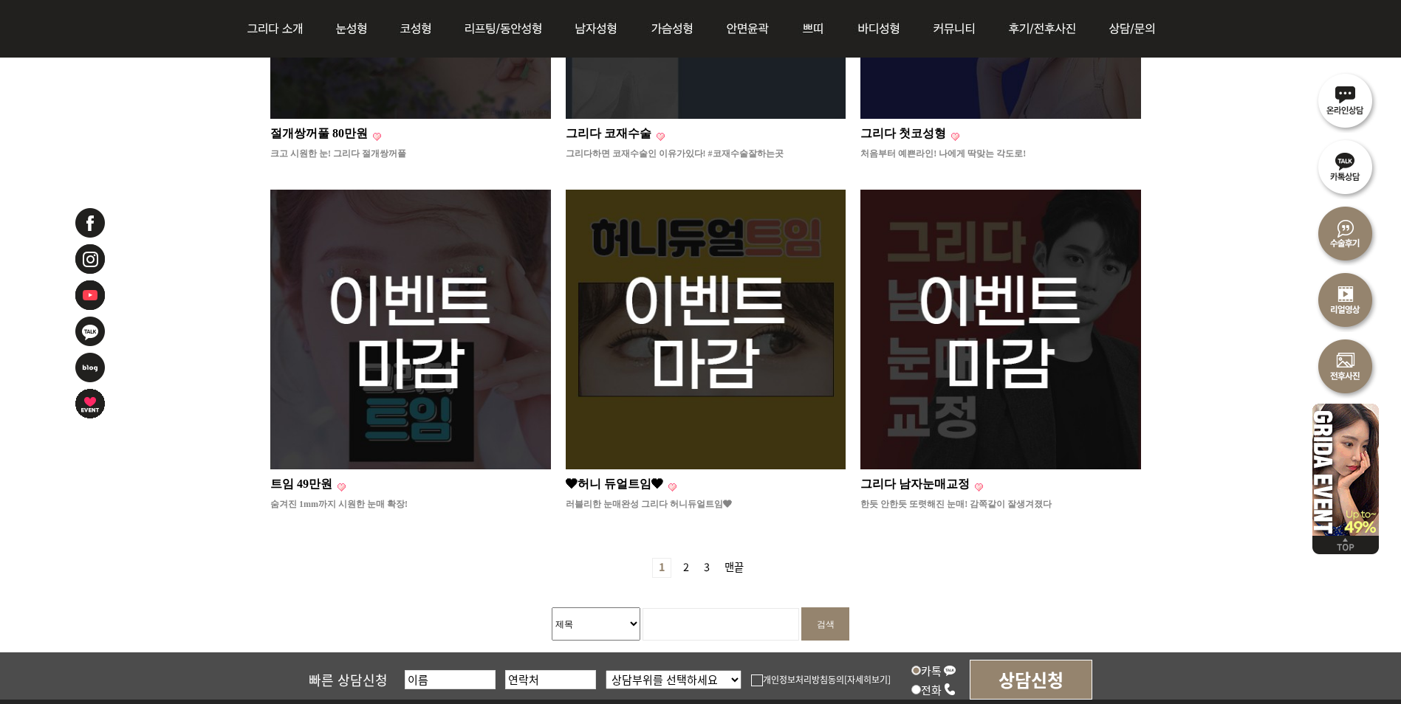
click at [689, 559] on link "2 페이지" at bounding box center [686, 568] width 18 height 18
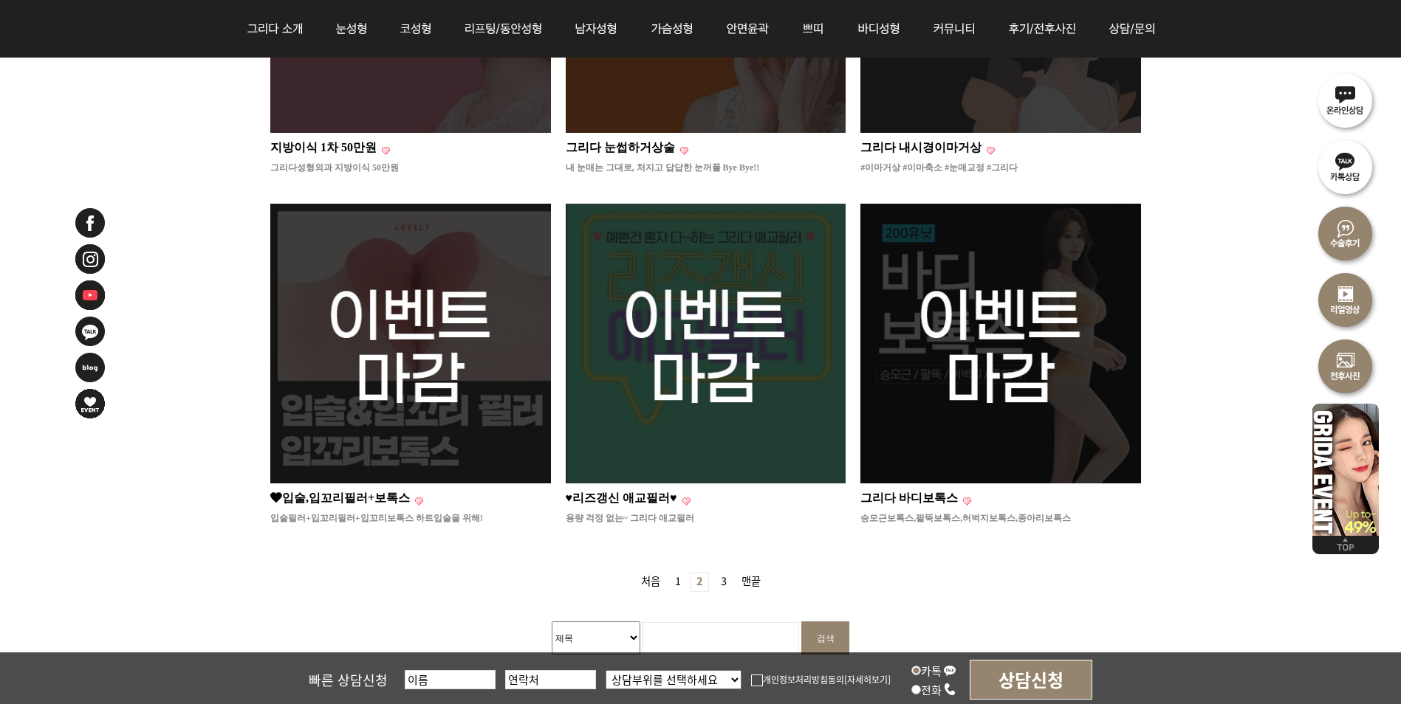
scroll to position [1181, 0]
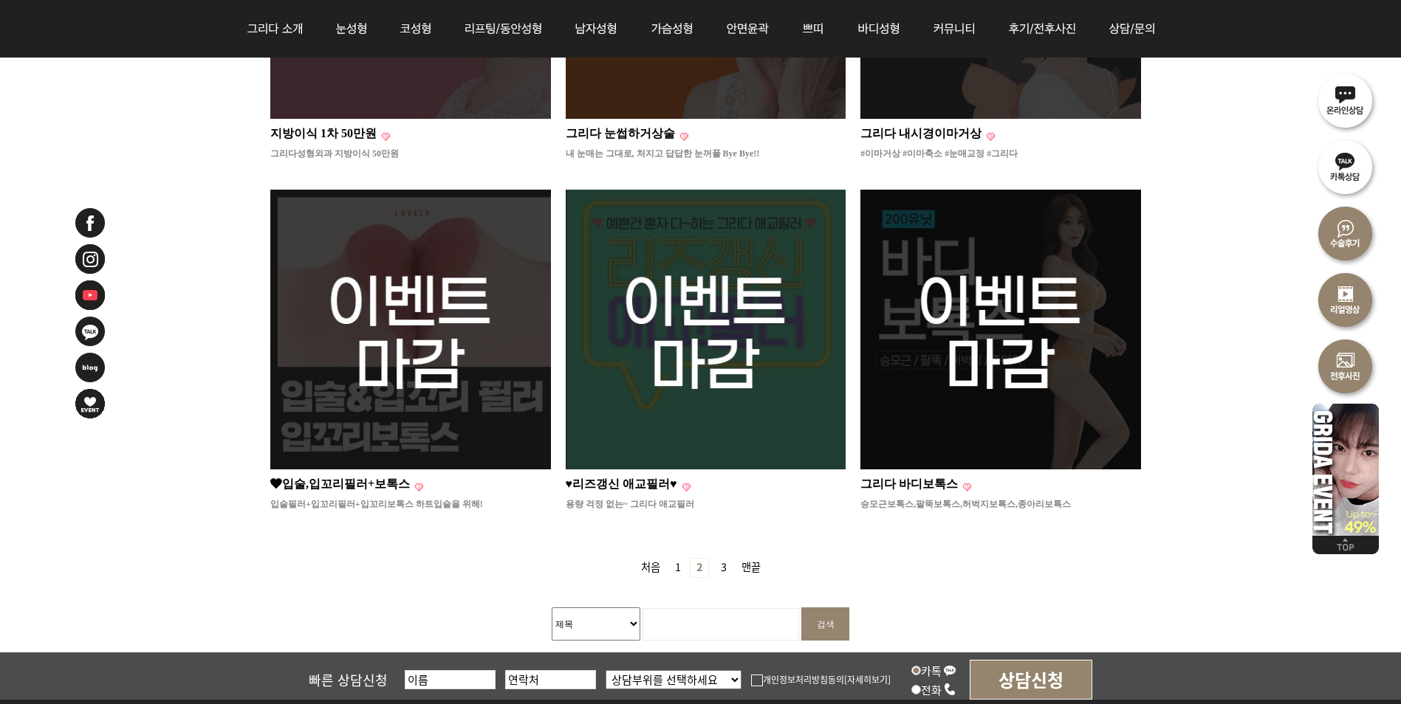
click at [718, 559] on link "3 페이지" at bounding box center [724, 568] width 18 height 18
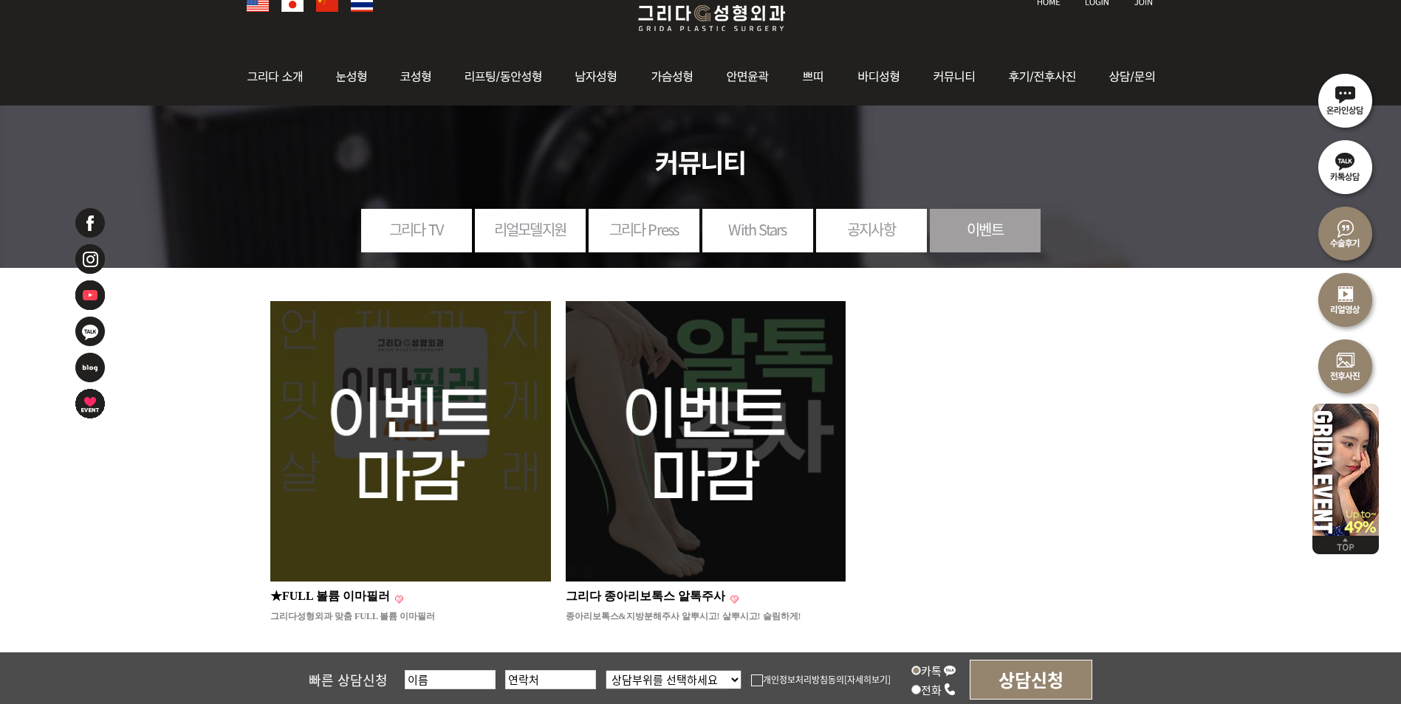
scroll to position [222, 0]
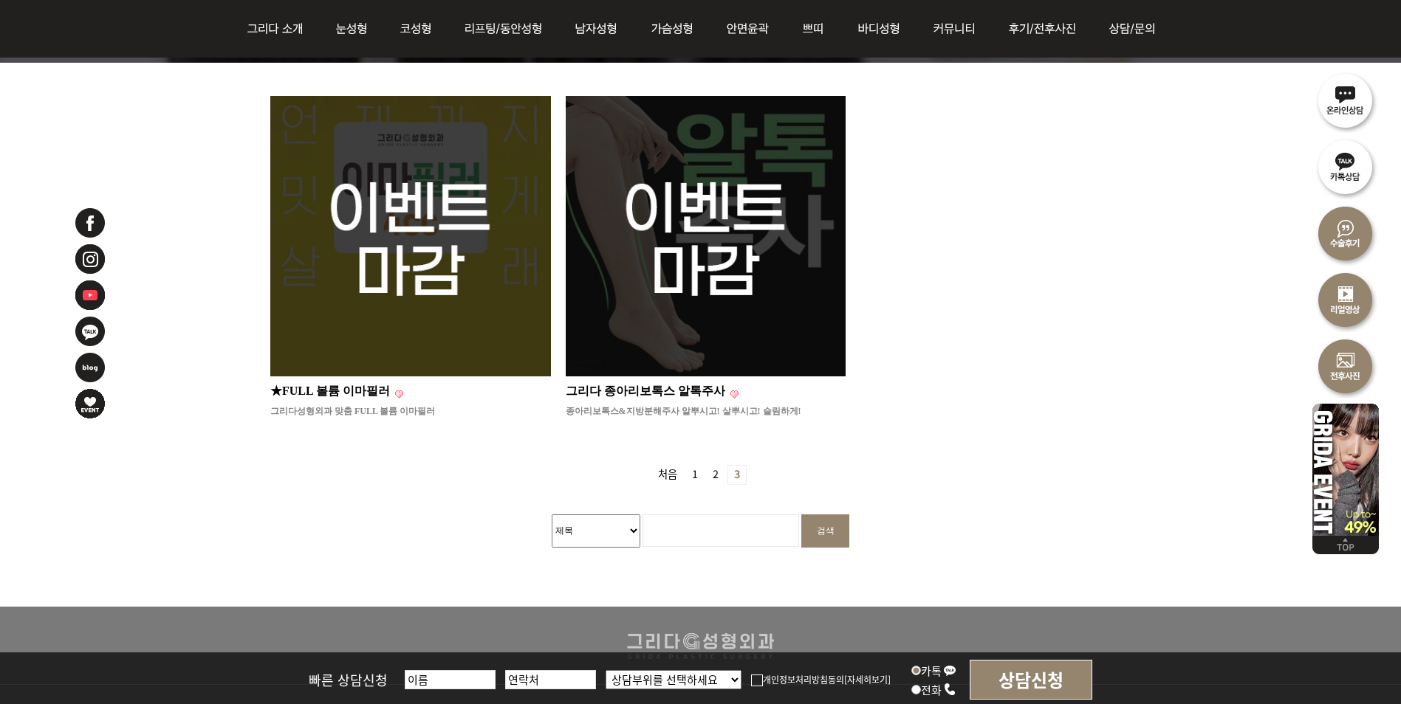
click at [695, 469] on link "1 페이지" at bounding box center [695, 475] width 18 height 18
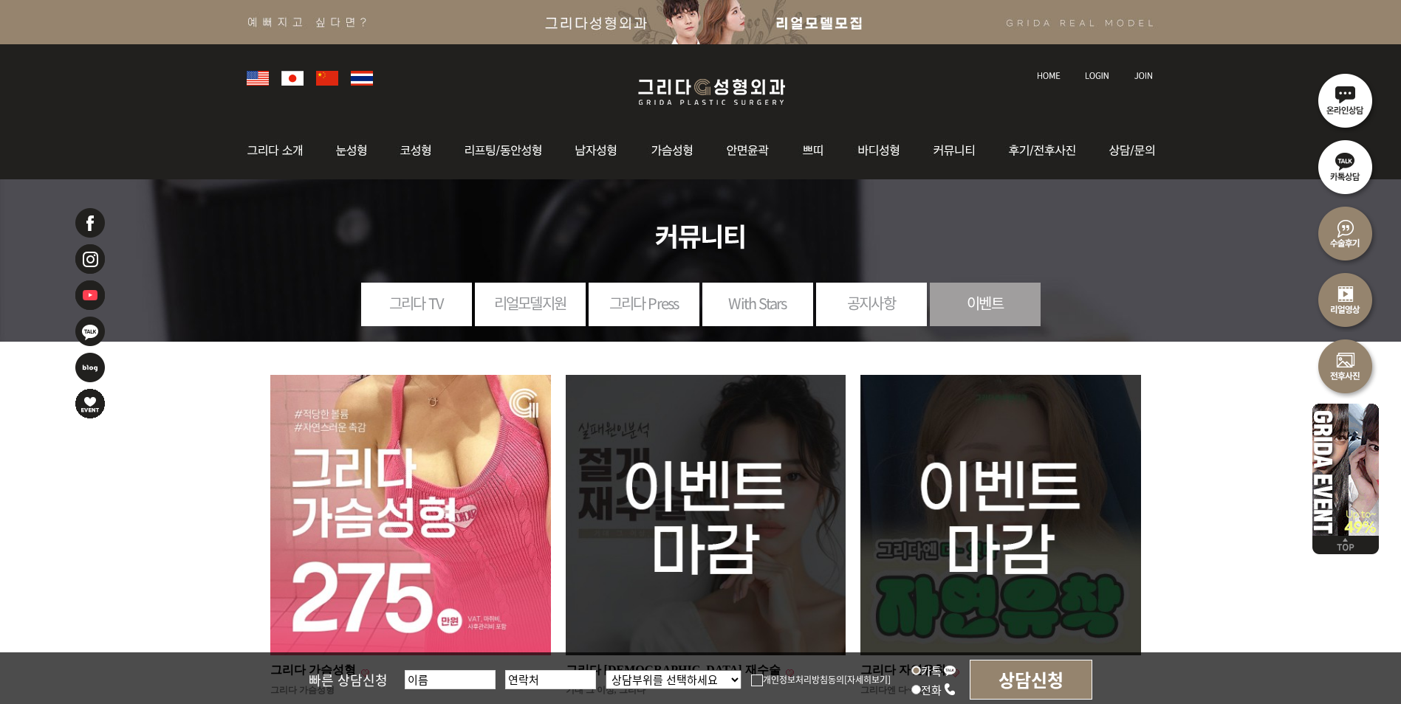
click at [854, 304] on link "공지사항" at bounding box center [871, 303] width 111 height 41
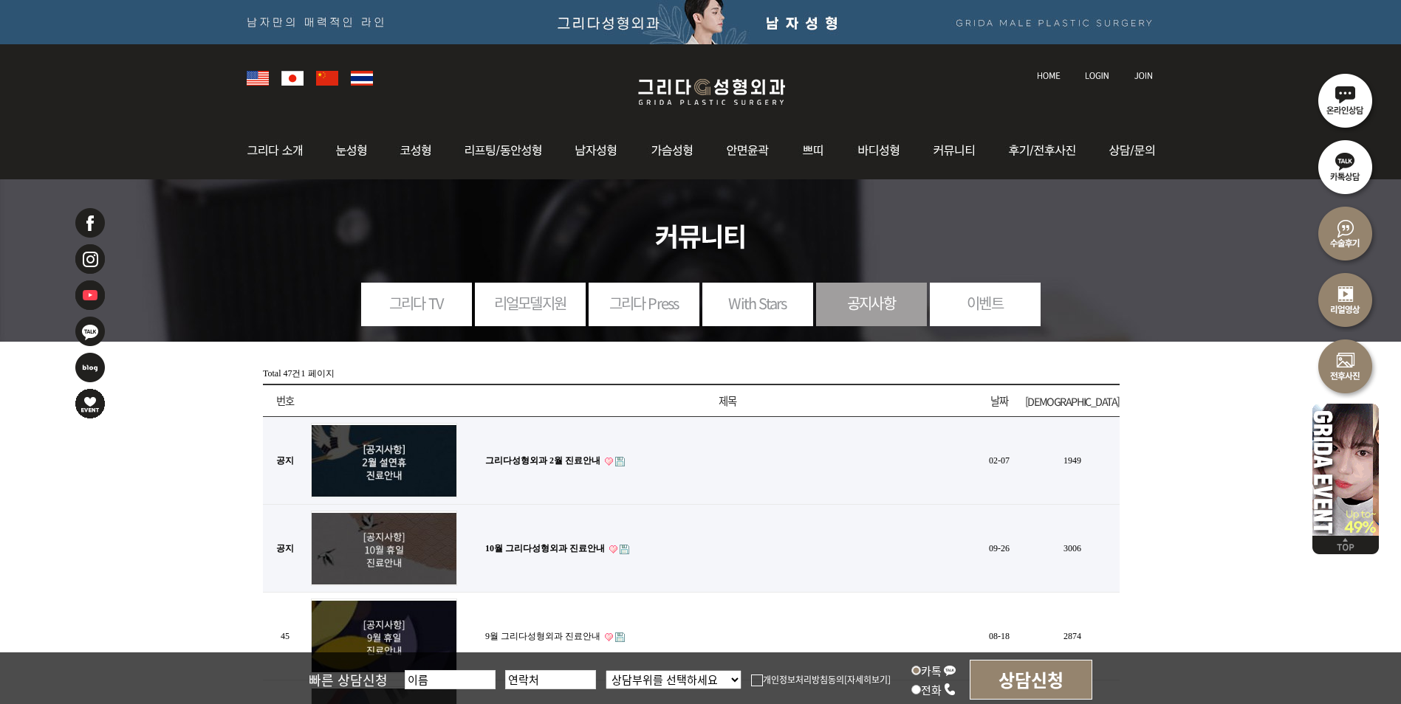
click at [769, 306] on link "With Stars" at bounding box center [757, 303] width 111 height 41
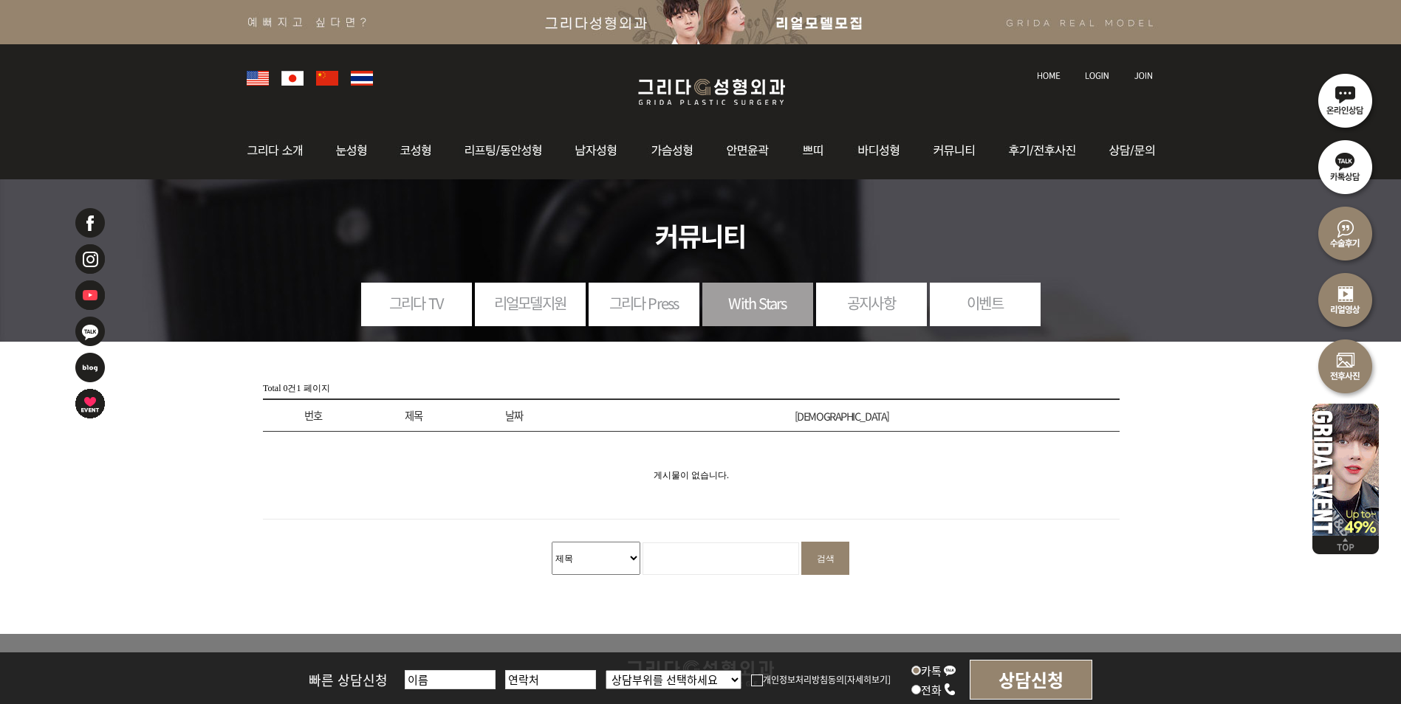
click at [674, 314] on link "그리다 Press" at bounding box center [644, 303] width 111 height 41
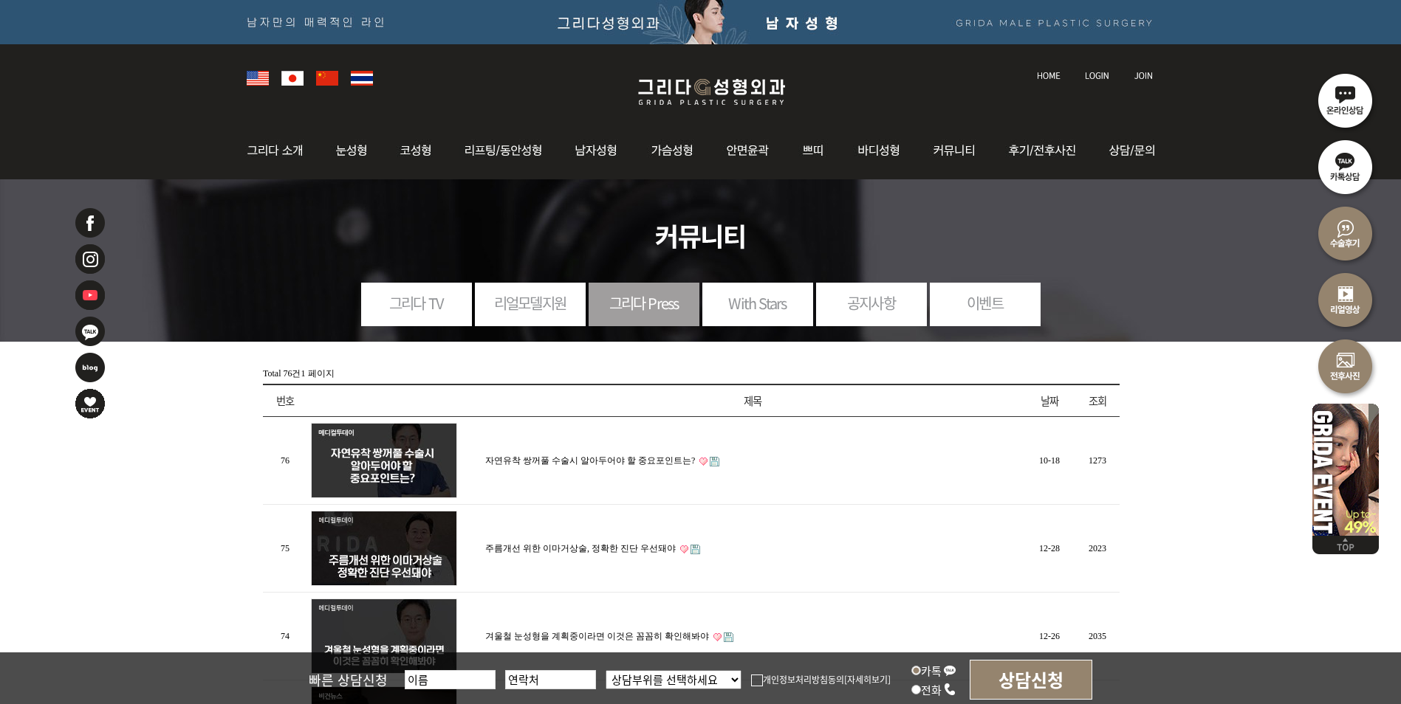
click at [538, 302] on link "리얼모델지원" at bounding box center [530, 303] width 111 height 41
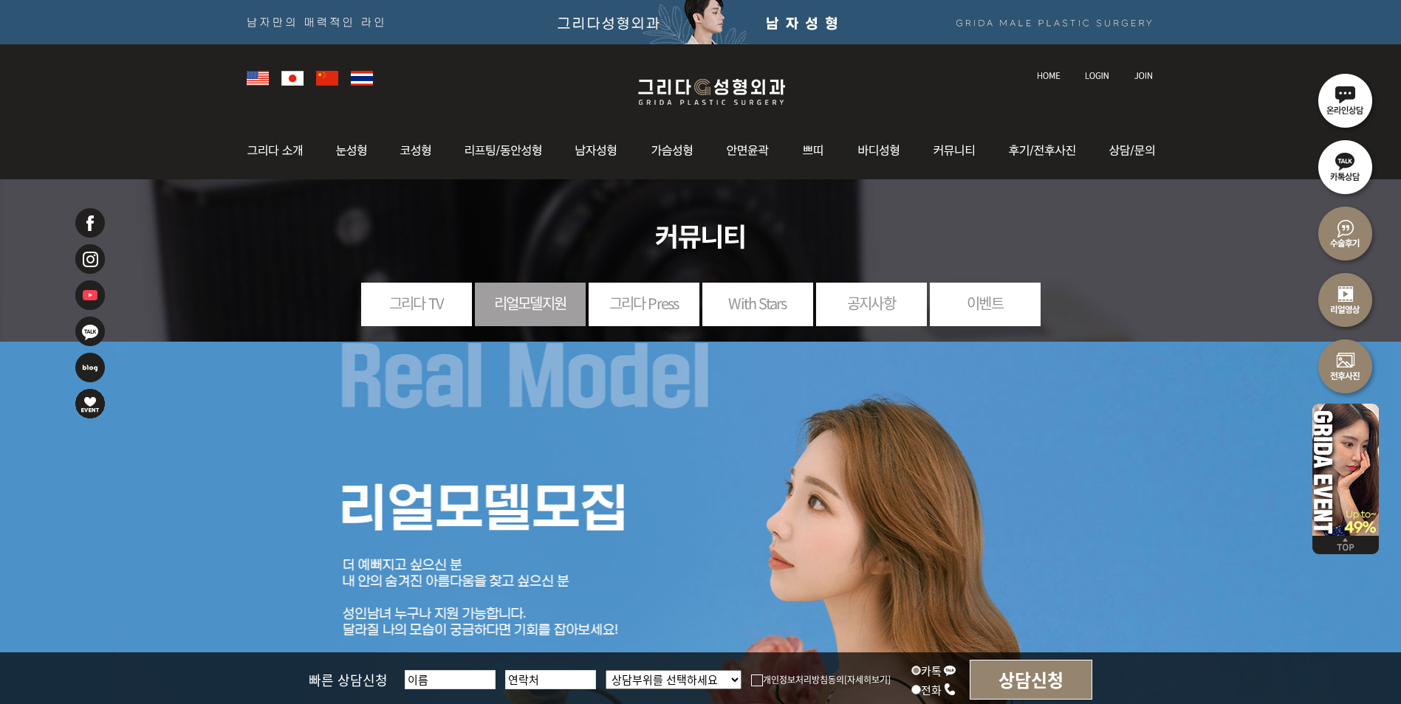
click at [444, 323] on li "그리다 TV" at bounding box center [416, 305] width 111 height 44
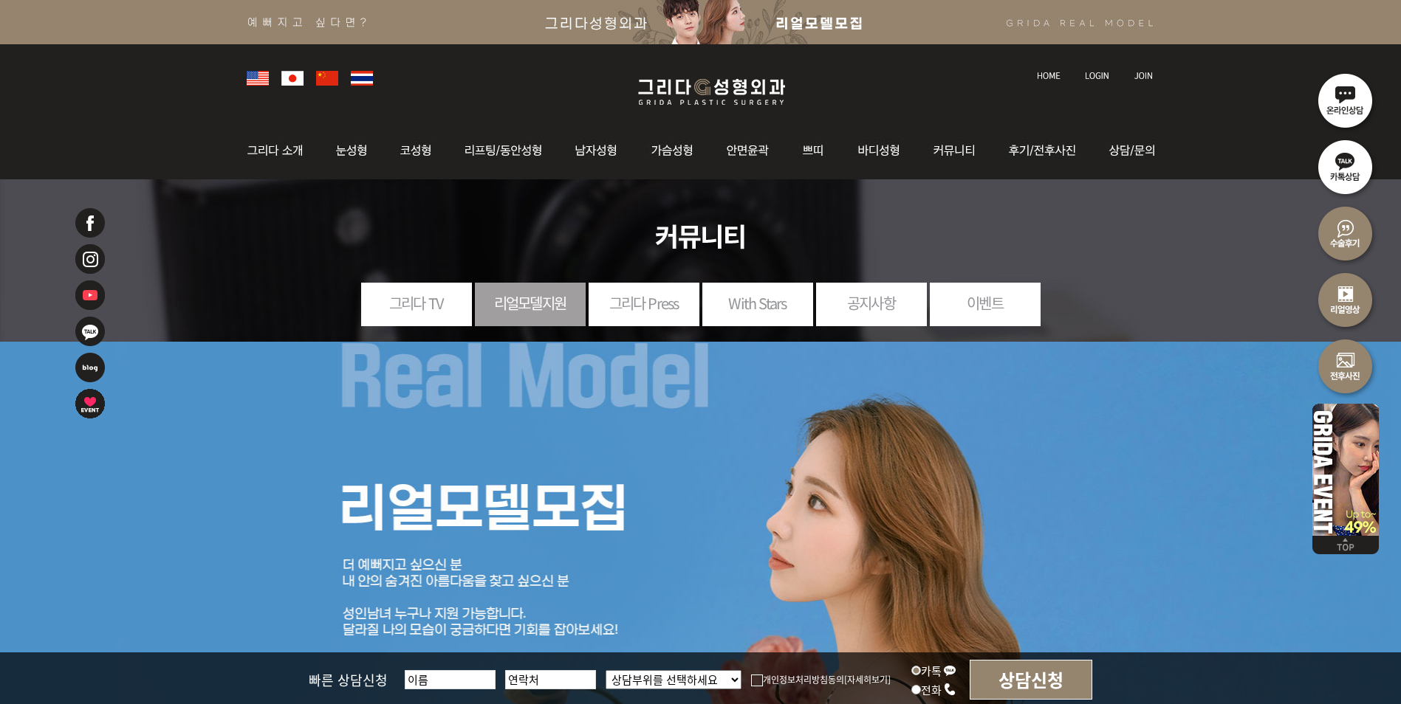
click at [435, 313] on link "그리다 TV" at bounding box center [416, 303] width 111 height 41
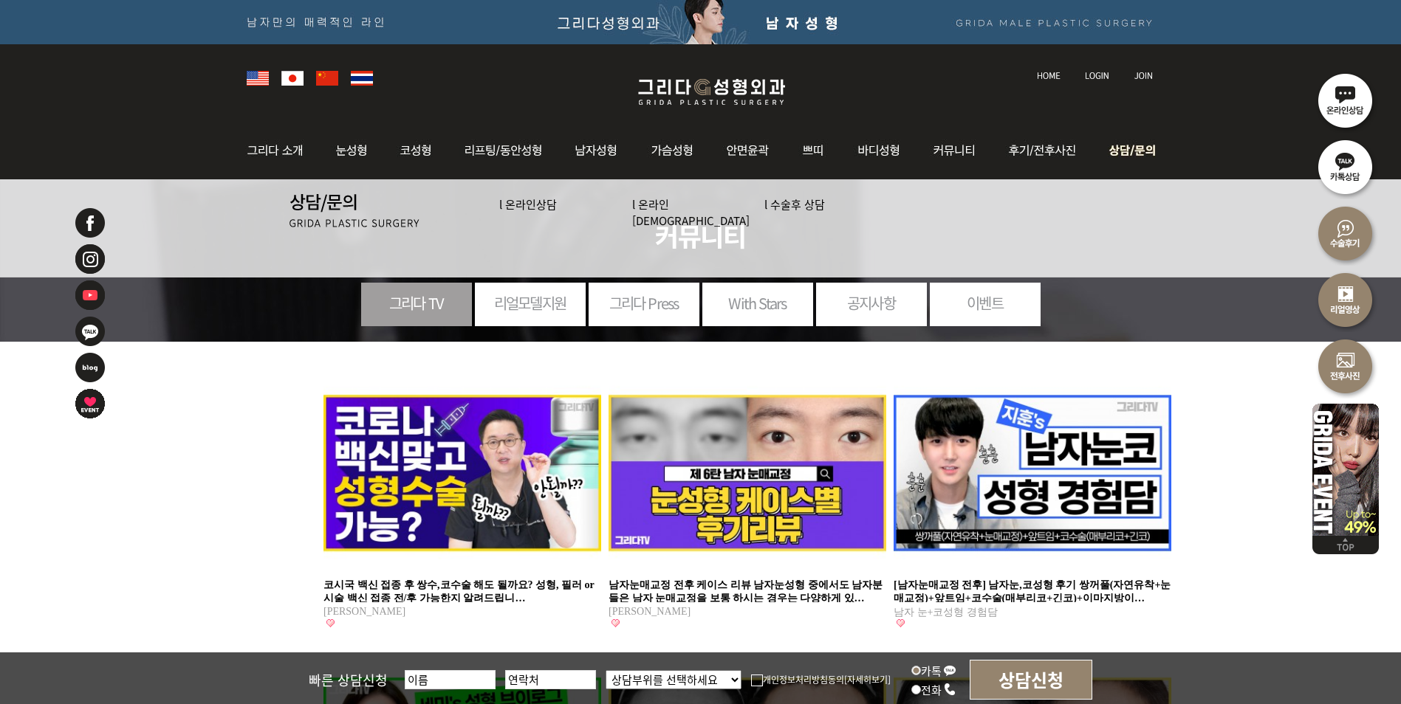
click at [1119, 152] on img at bounding box center [1129, 151] width 66 height 58
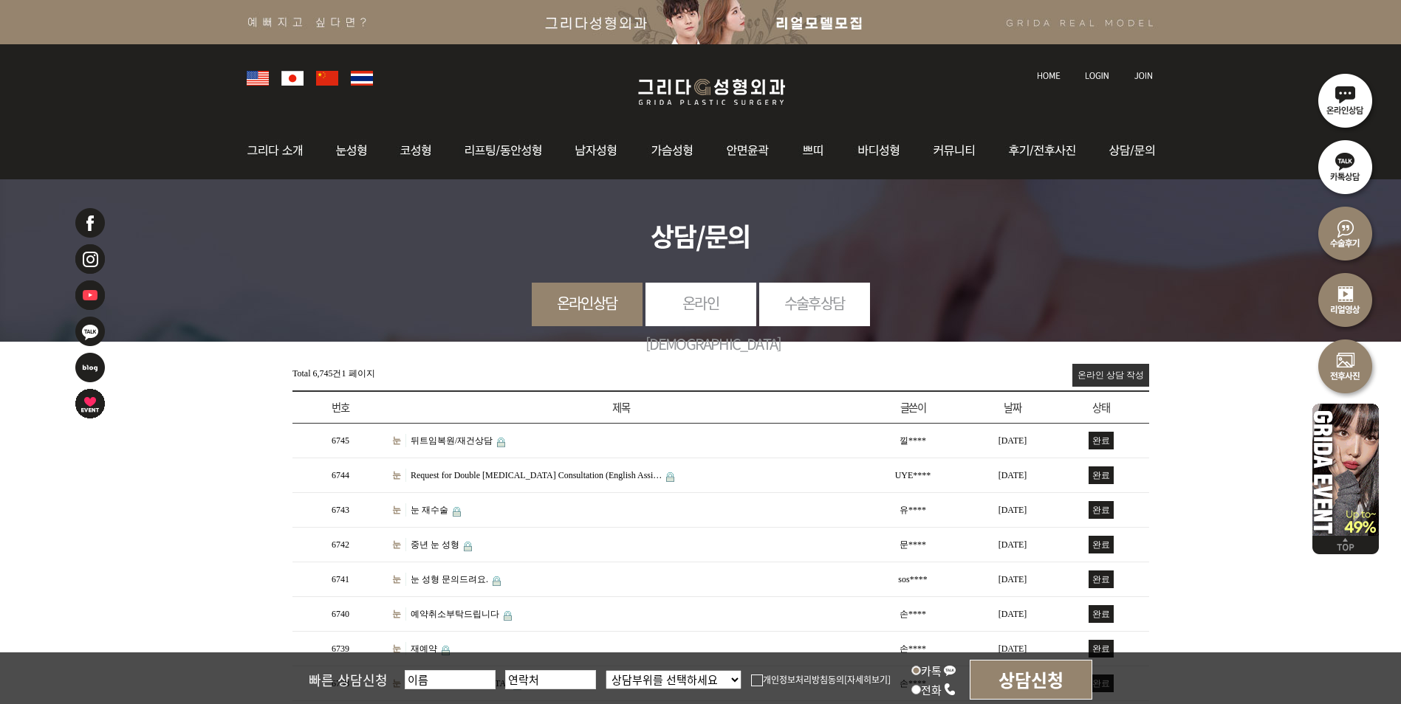
click at [727, 299] on link "온라인[DEMOGRAPHIC_DATA]" at bounding box center [700, 323] width 111 height 81
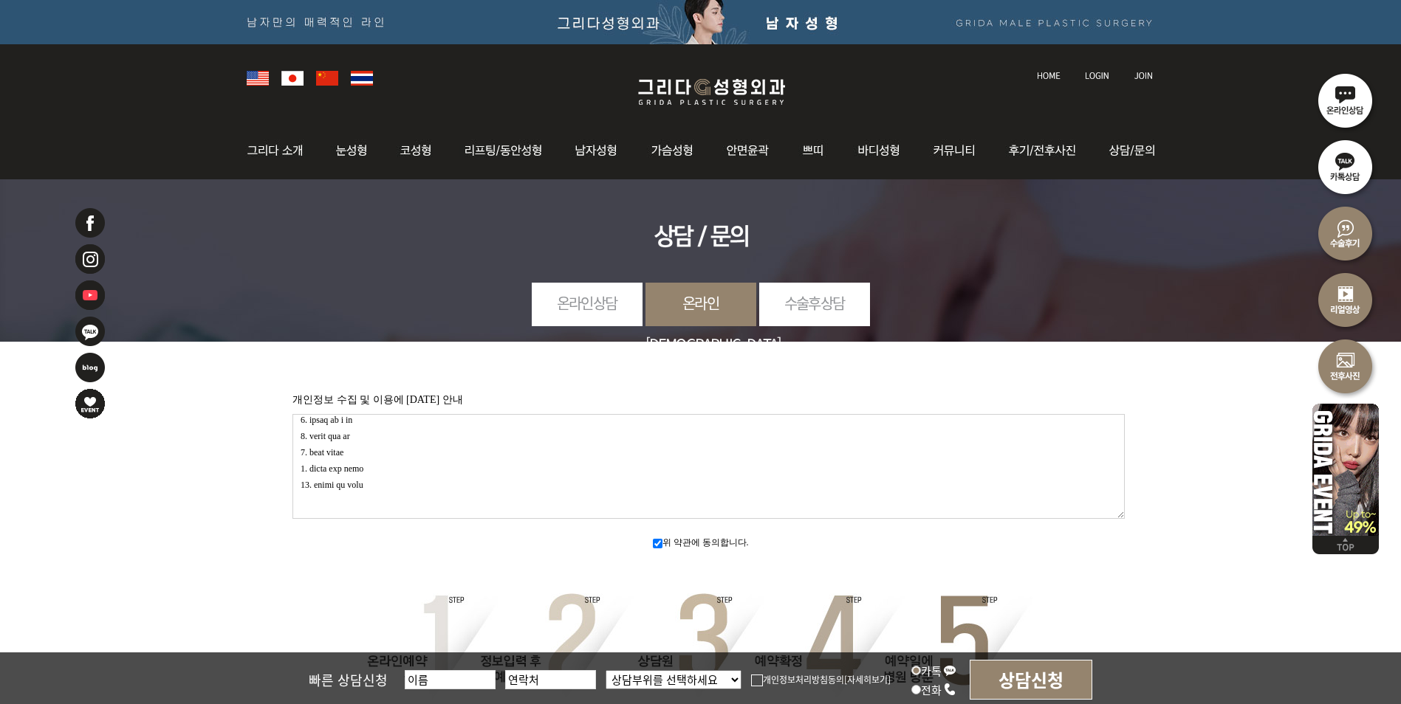
click at [797, 311] on link "수술후상담" at bounding box center [814, 303] width 111 height 41
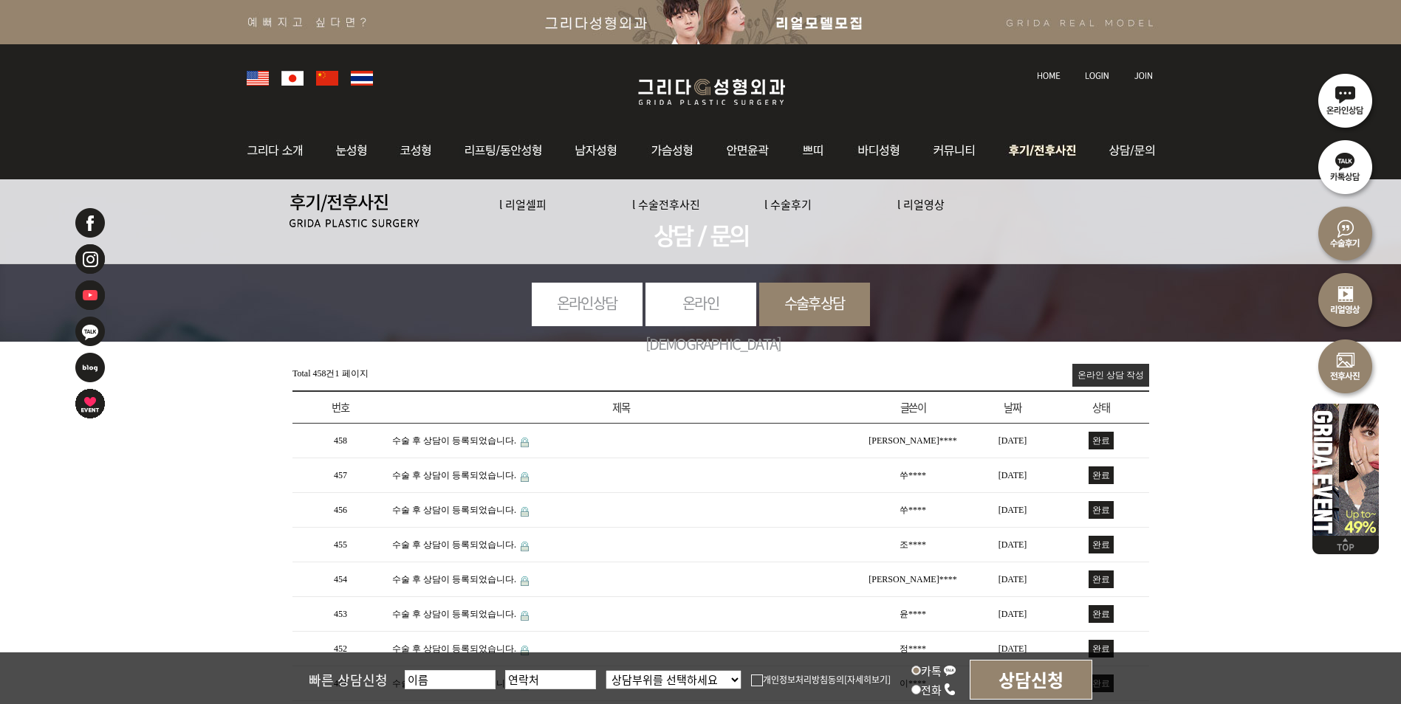
click at [1045, 148] on img at bounding box center [1044, 151] width 103 height 58
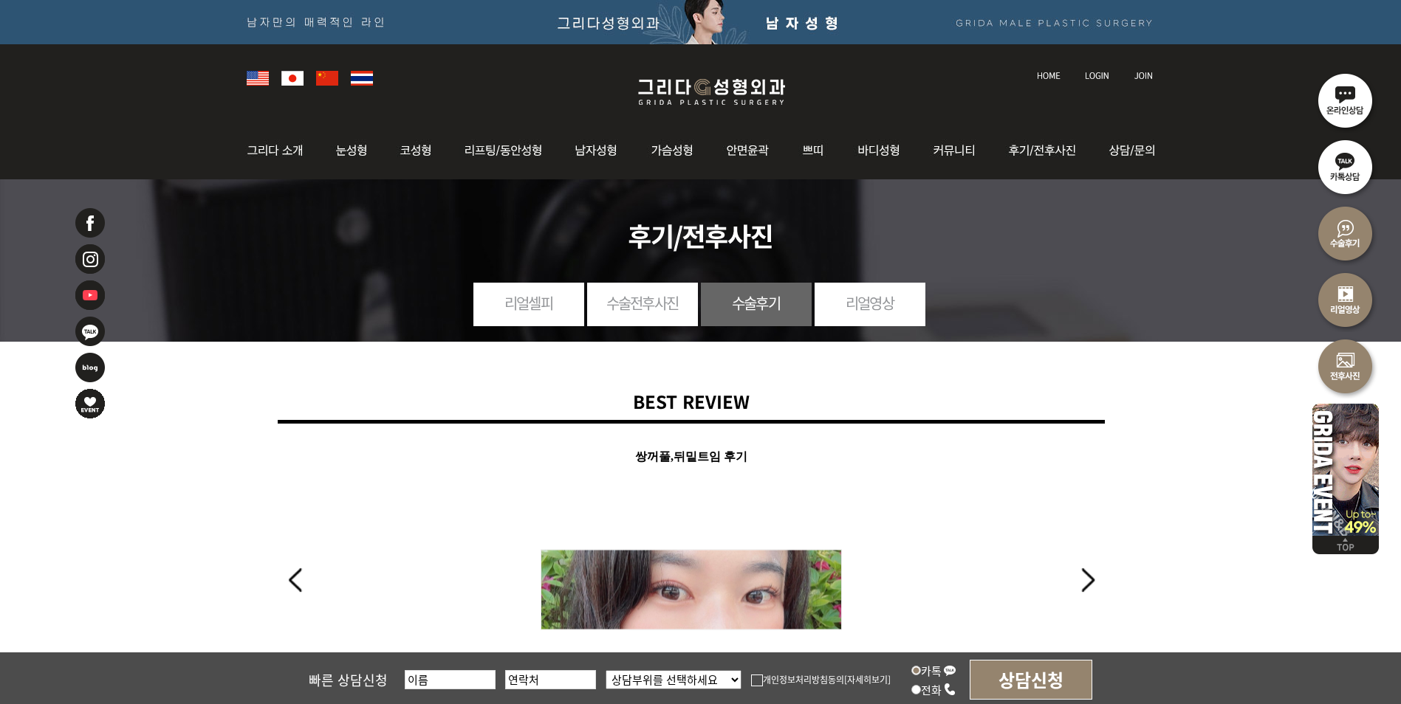
click at [702, 72] on div at bounding box center [700, 76] width 923 height 65
click at [702, 76] on img at bounding box center [711, 92] width 176 height 35
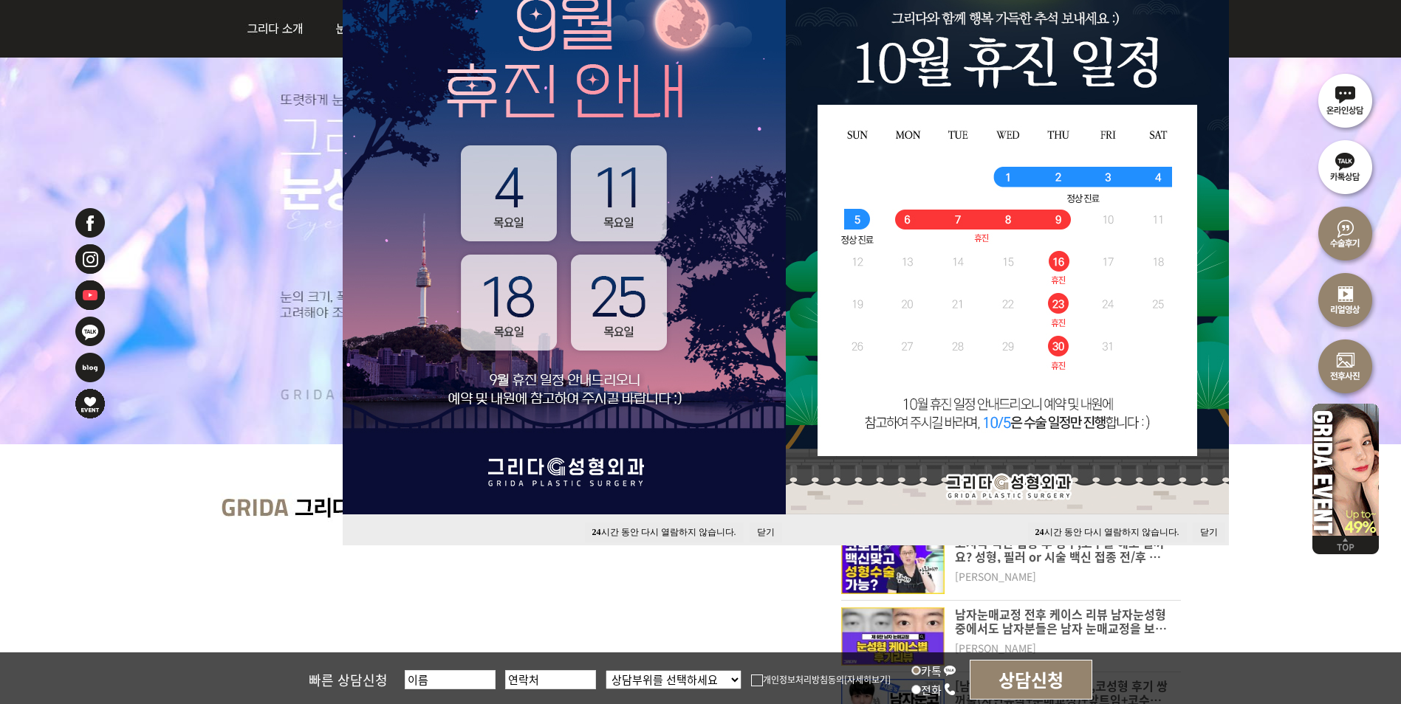
scroll to position [295, 0]
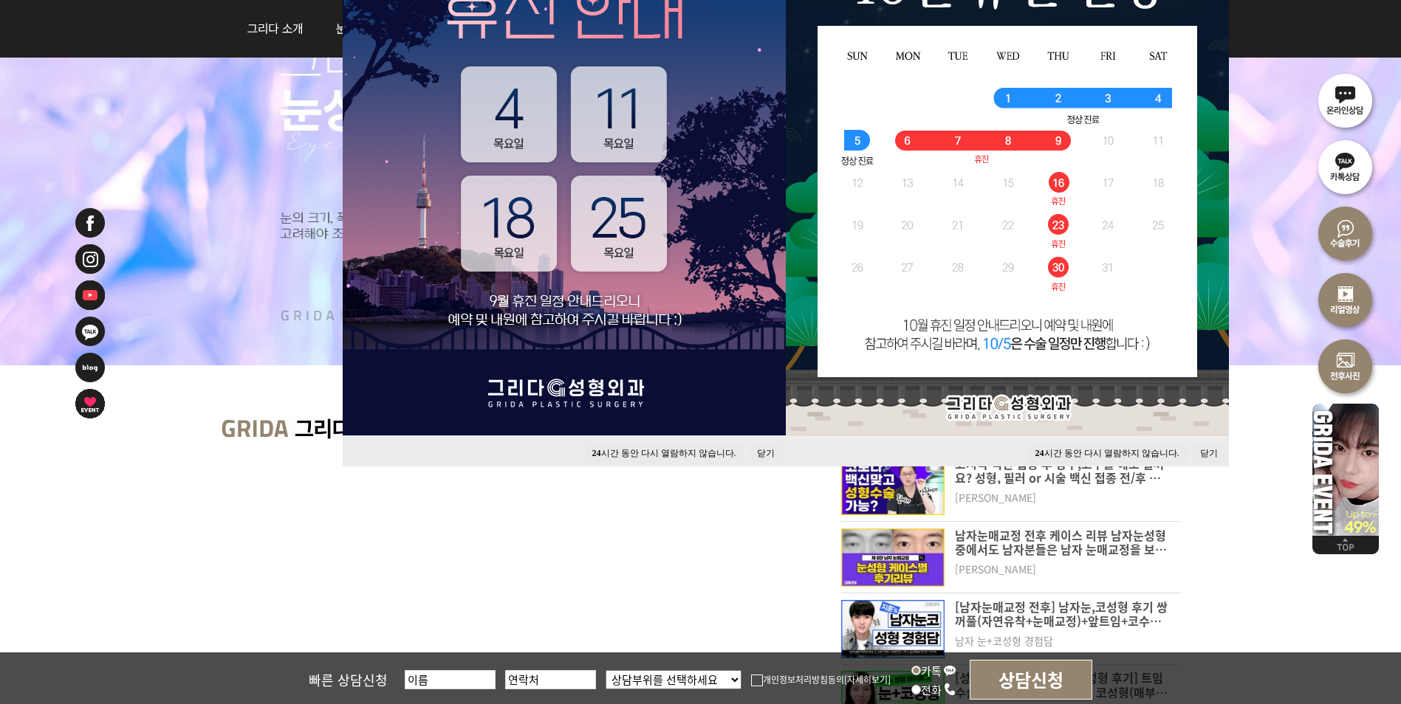
click at [770, 453] on button "닫기" at bounding box center [766, 454] width 32 height 20
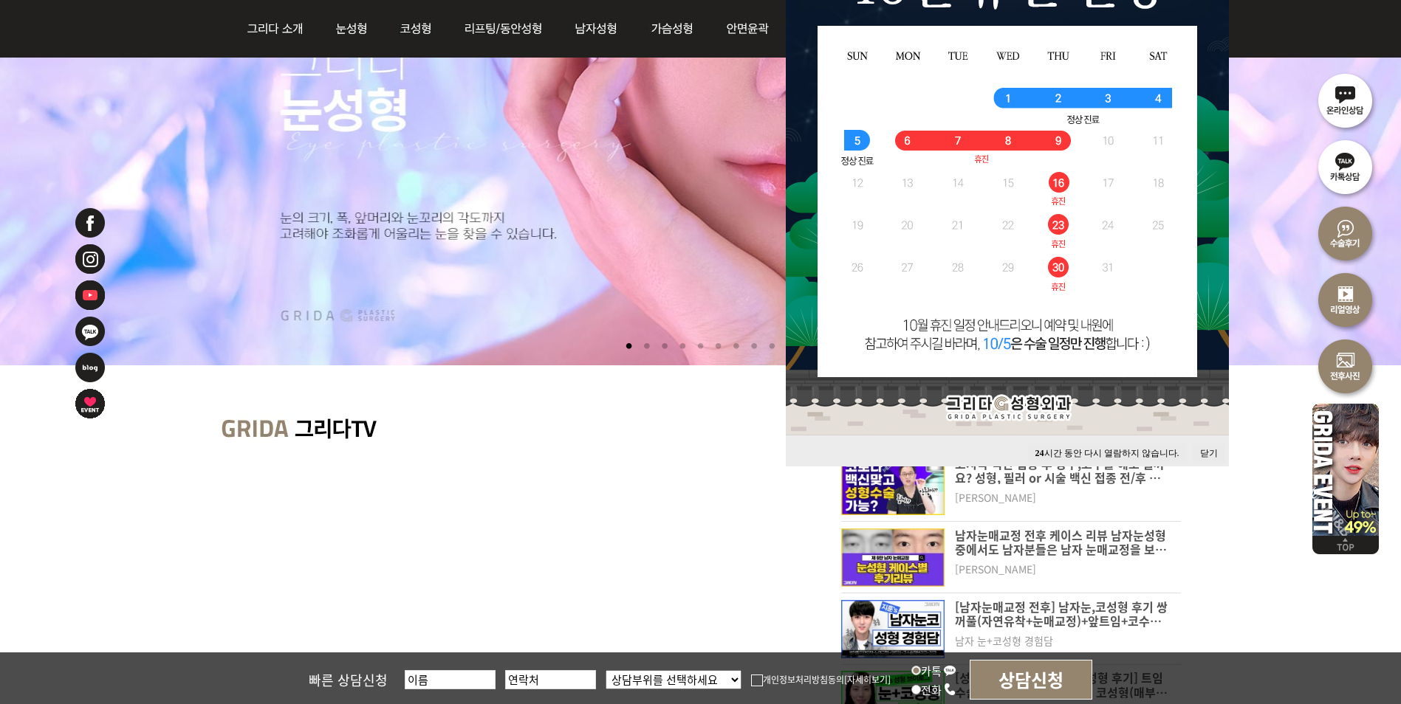
click at [1210, 452] on button "닫기" at bounding box center [1209, 454] width 32 height 20
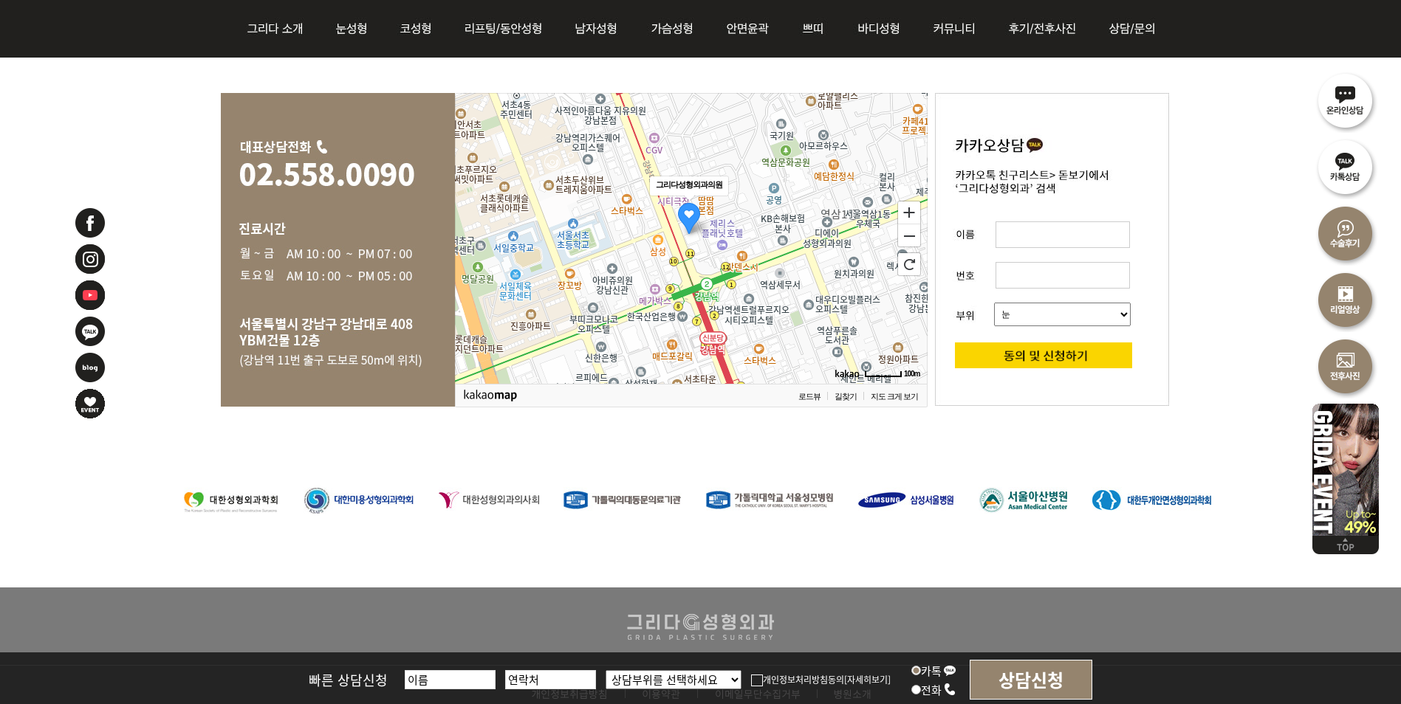
scroll to position [2836, 0]
